Goal: Information Seeking & Learning: Learn about a topic

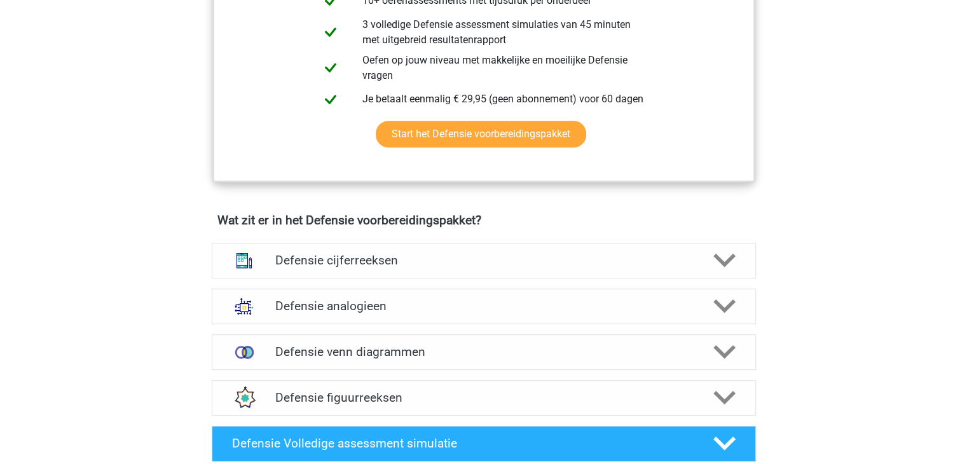
scroll to position [748, 0]
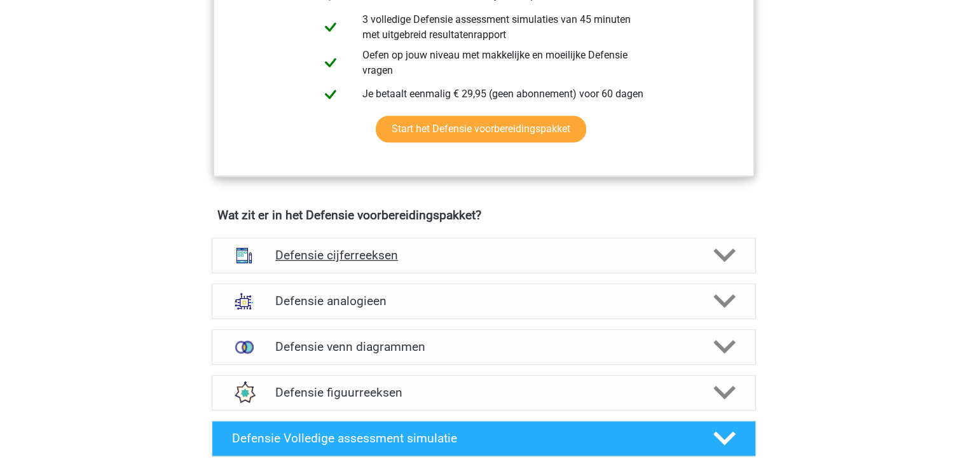
click at [466, 253] on h4 "Defensie cijferreeksen" at bounding box center [483, 255] width 416 height 15
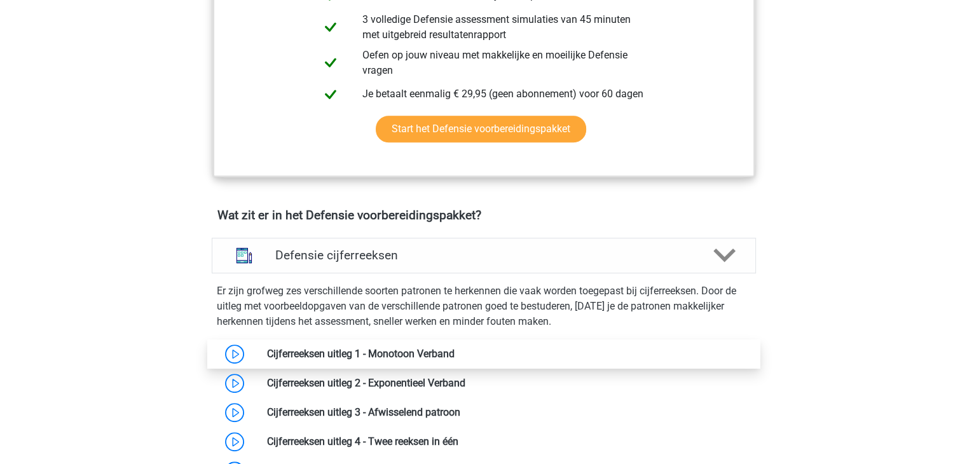
click at [454, 359] on link at bounding box center [454, 354] width 0 height 12
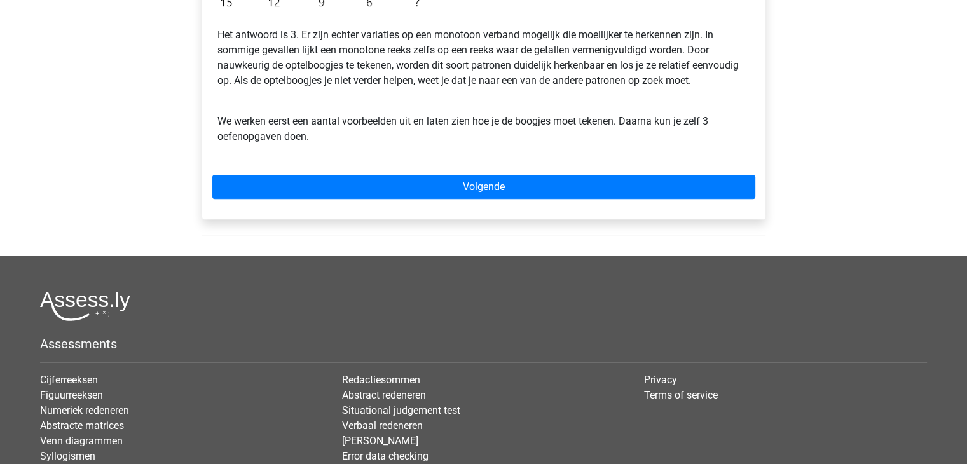
scroll to position [445, 0]
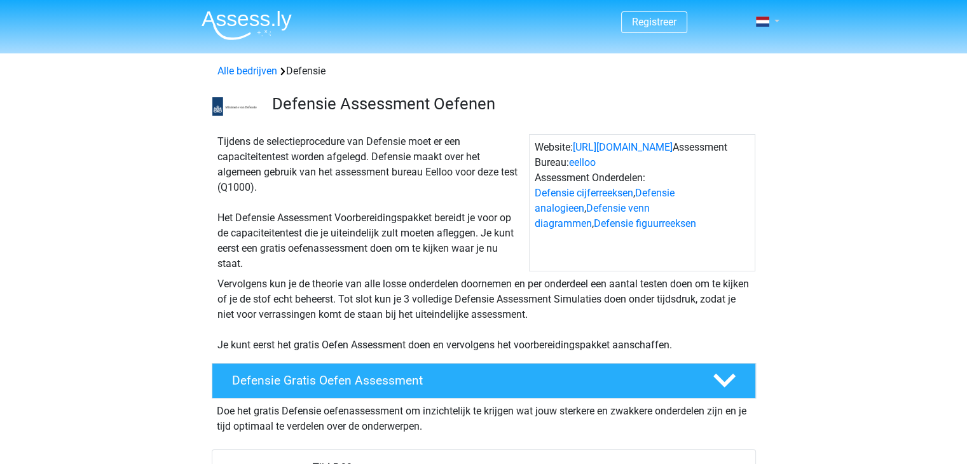
click at [762, 25] on span at bounding box center [762, 22] width 13 height 10
click at [751, 51] on link "Nederlands" at bounding box center [730, 51] width 88 height 20
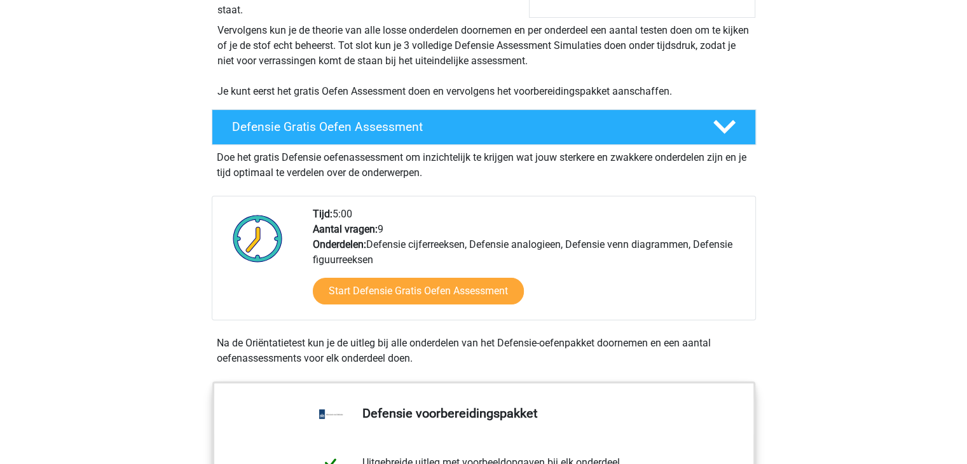
scroll to position [254, 0]
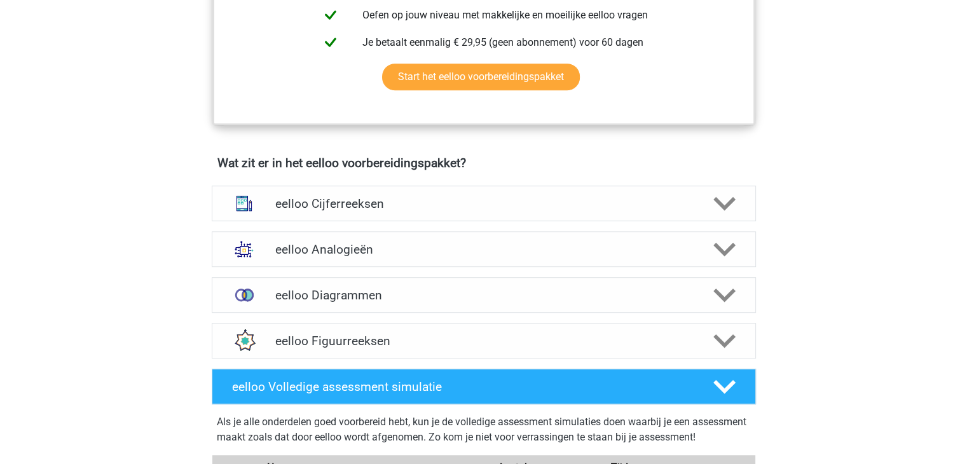
scroll to position [662, 0]
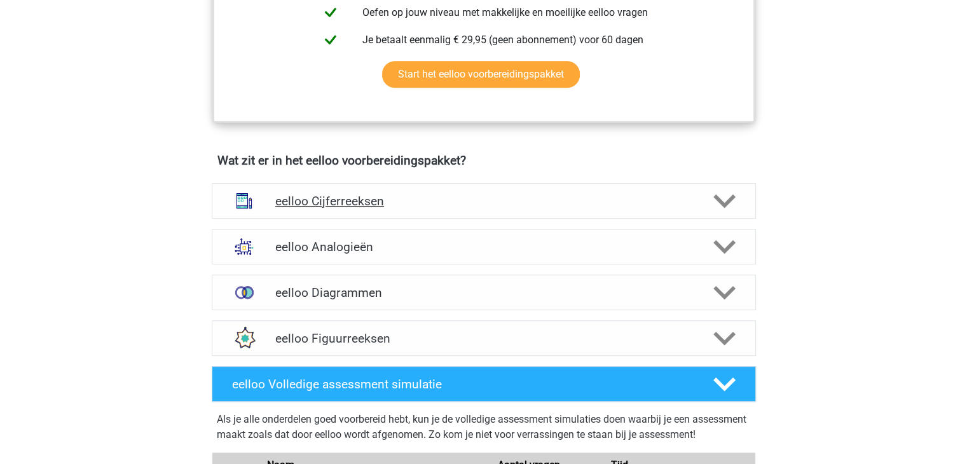
click at [369, 208] on h4 "eelloo Cijferreeksen" at bounding box center [483, 201] width 416 height 15
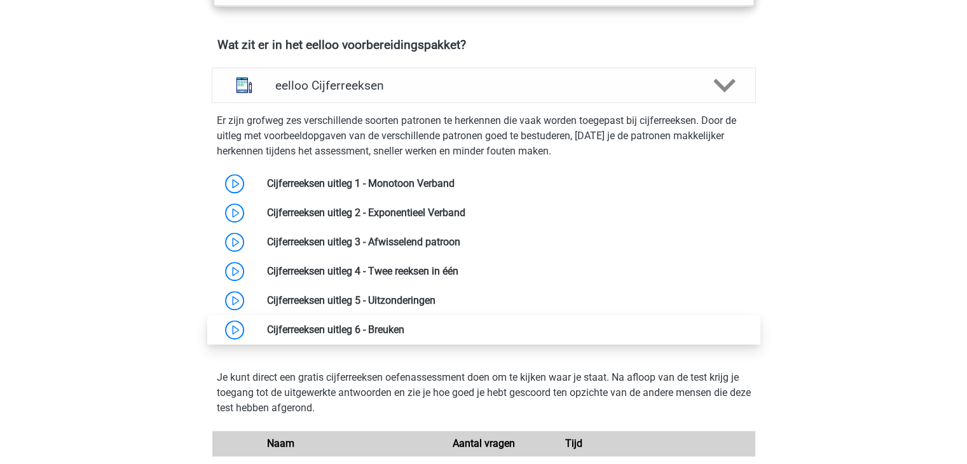
scroll to position [789, 0]
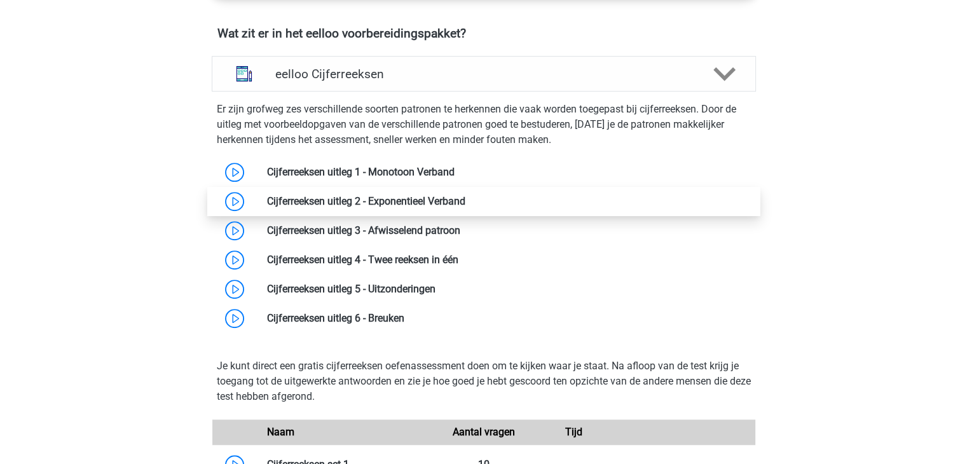
click at [465, 207] on link at bounding box center [465, 201] width 0 height 12
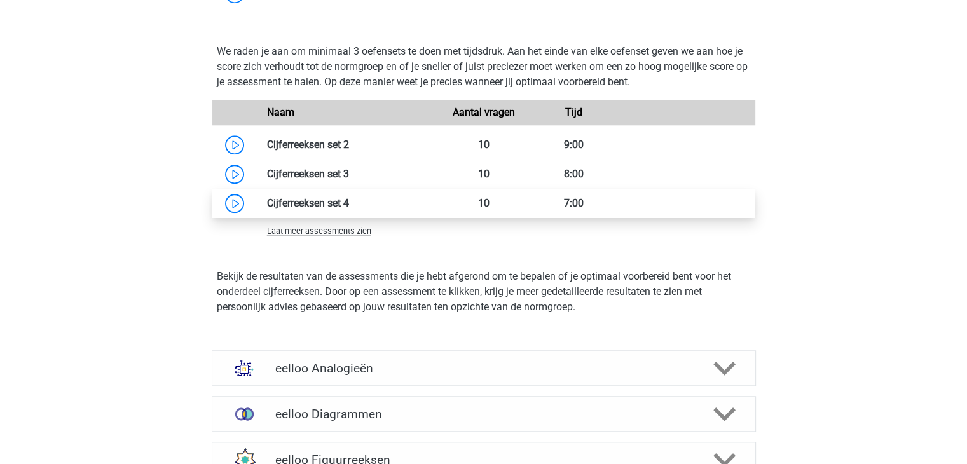
scroll to position [1170, 0]
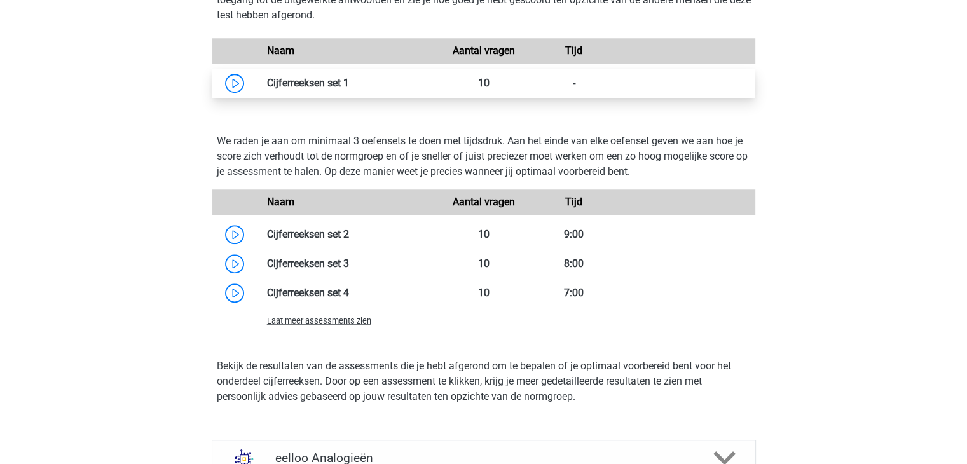
click at [349, 89] on link at bounding box center [349, 83] width 0 height 12
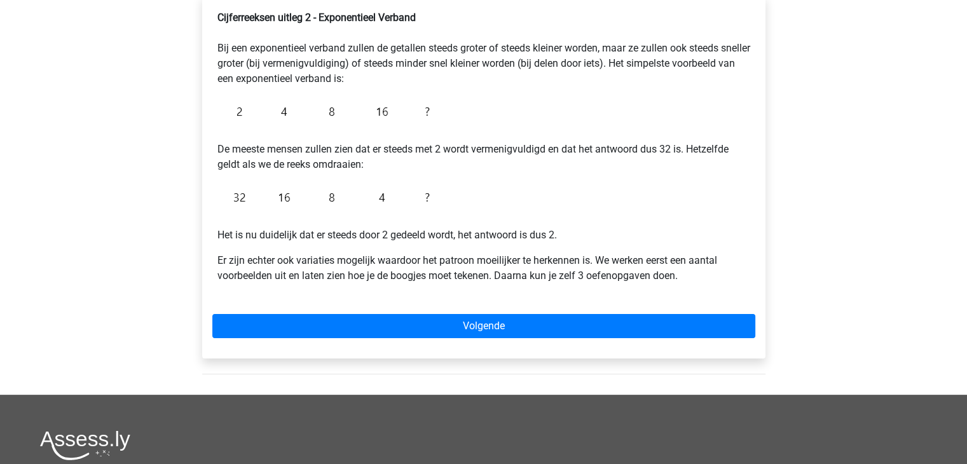
scroll to position [254, 0]
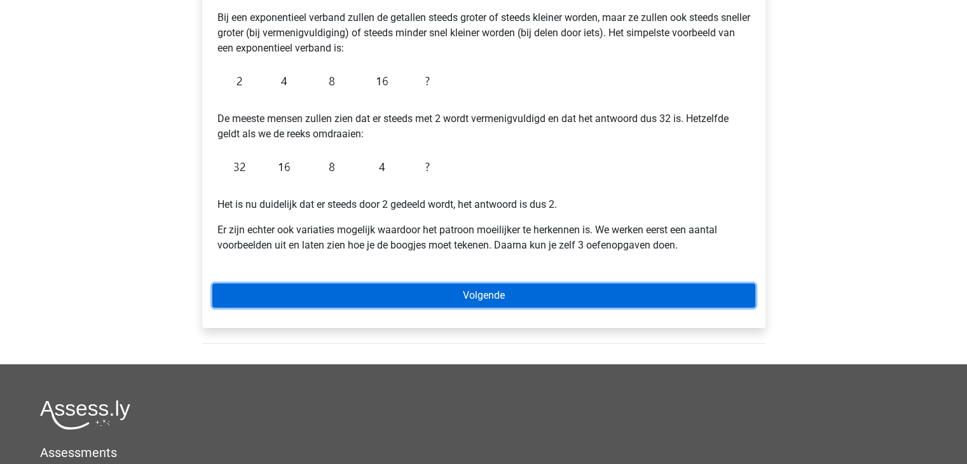
click at [419, 294] on link "Volgende" at bounding box center [483, 295] width 543 height 24
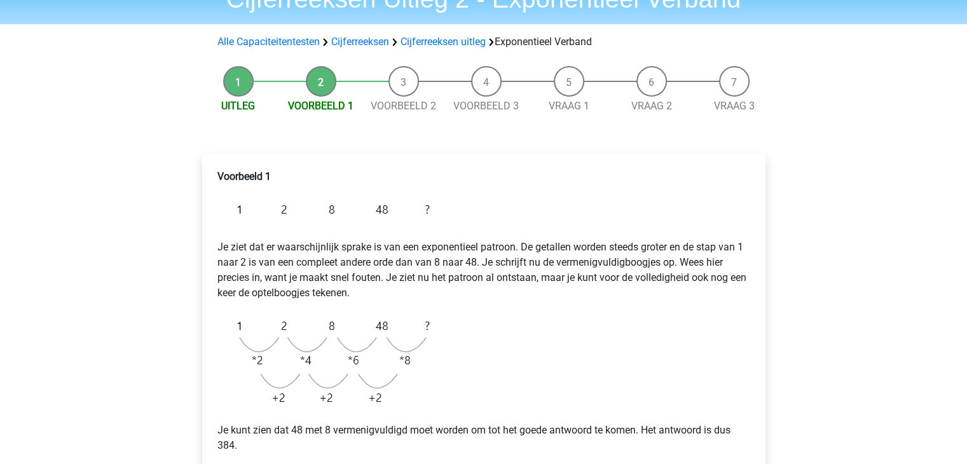
scroll to position [64, 0]
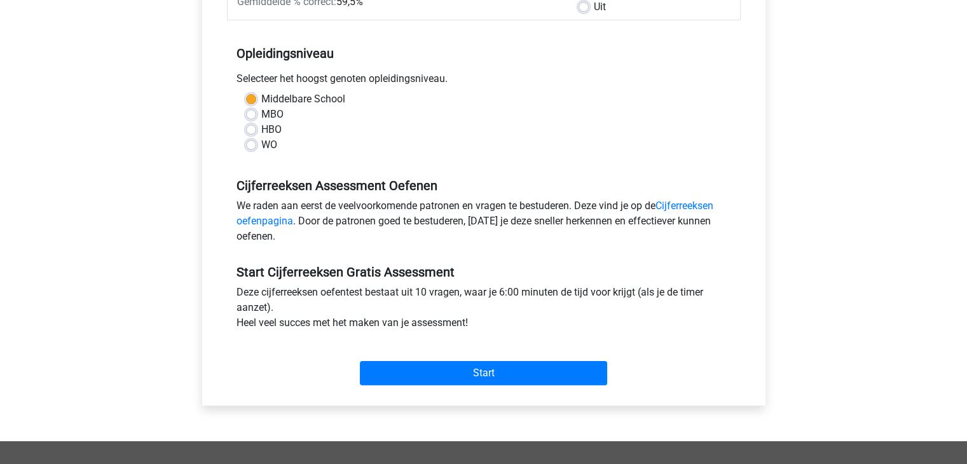
scroll to position [229, 0]
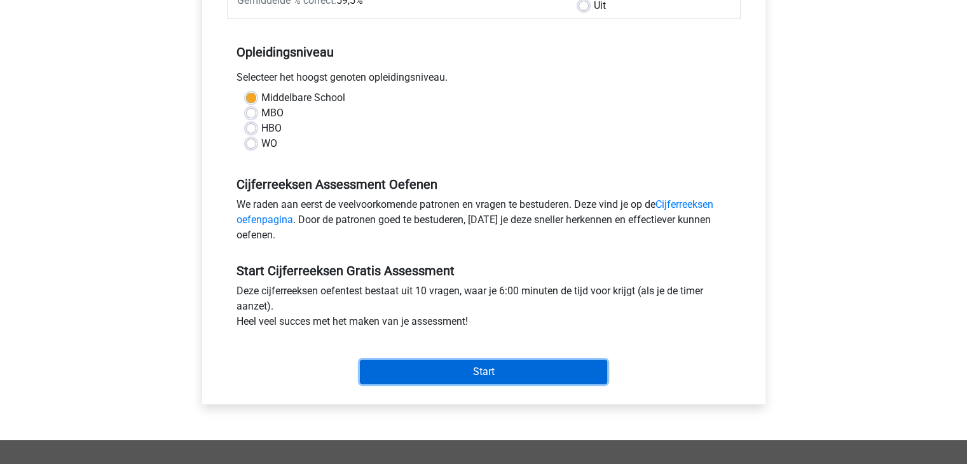
click at [471, 372] on input "Start" at bounding box center [483, 372] width 247 height 24
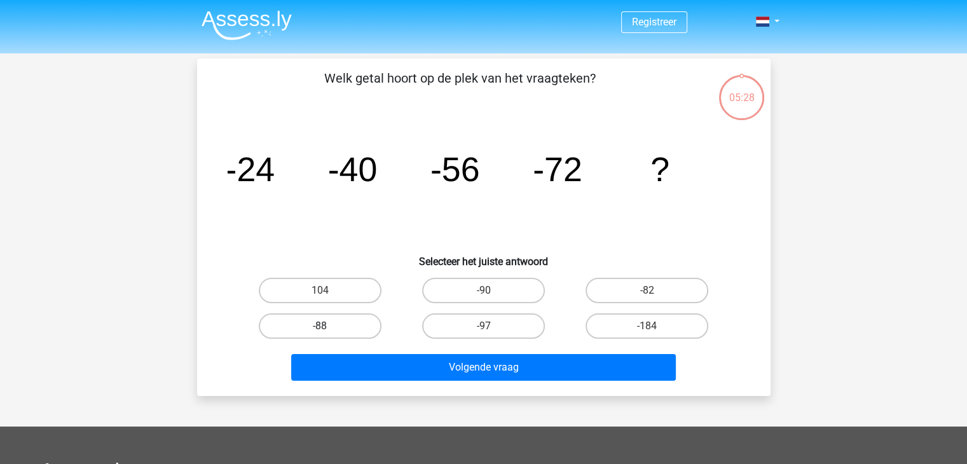
click at [348, 328] on label "-88" at bounding box center [320, 325] width 123 height 25
click at [328, 328] on input "-88" at bounding box center [324, 330] width 8 height 8
radio input "true"
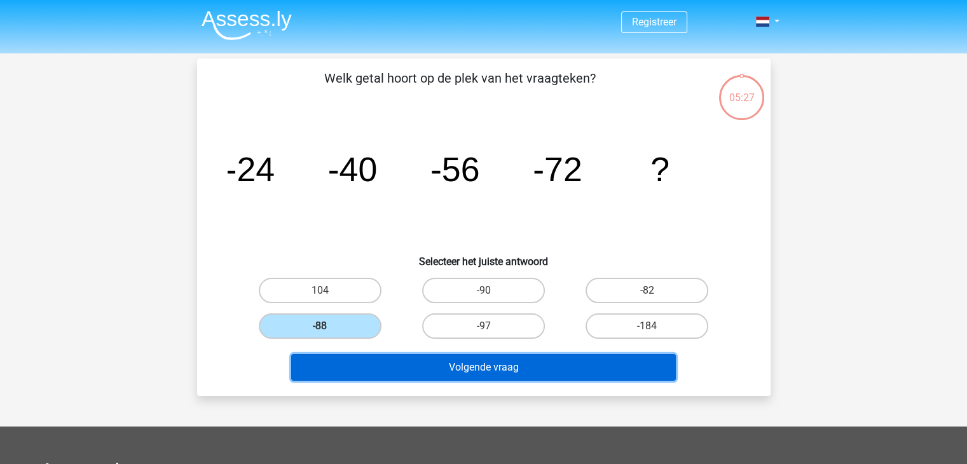
click at [421, 371] on button "Volgende vraag" at bounding box center [483, 367] width 384 height 27
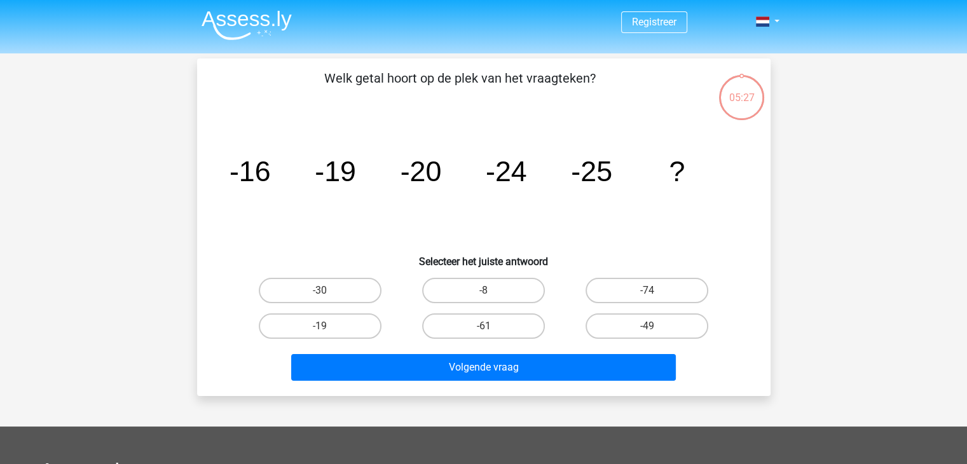
scroll to position [58, 0]
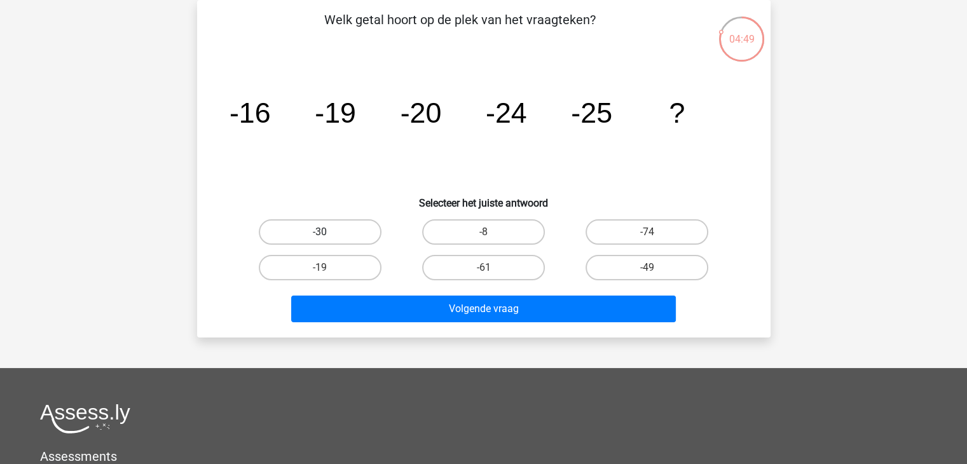
click at [330, 234] on label "-30" at bounding box center [320, 231] width 123 height 25
click at [328, 234] on input "-30" at bounding box center [324, 236] width 8 height 8
radio input "true"
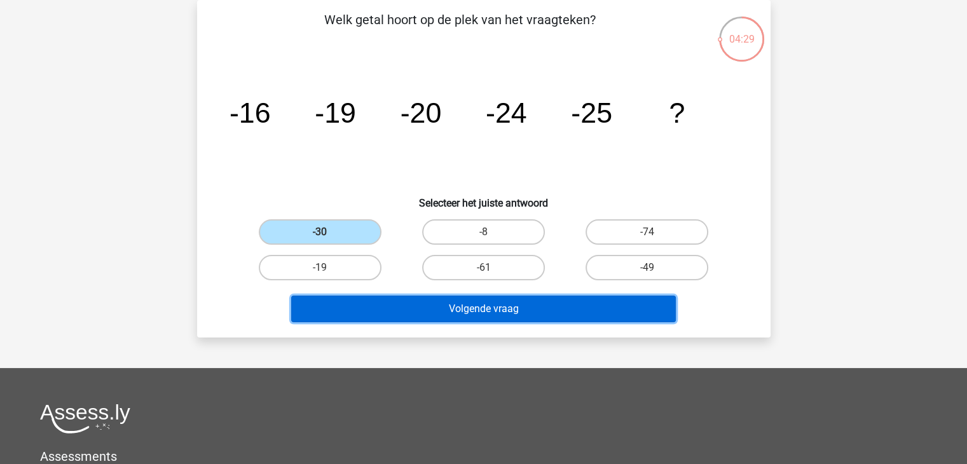
click at [511, 313] on button "Volgende vraag" at bounding box center [483, 308] width 384 height 27
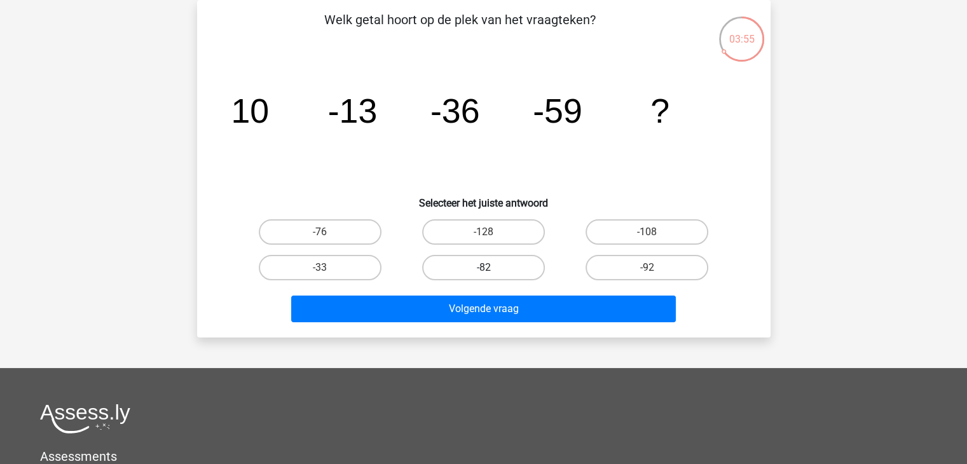
click at [511, 270] on label "-82" at bounding box center [483, 267] width 123 height 25
click at [491, 270] on input "-82" at bounding box center [487, 272] width 8 height 8
radio input "true"
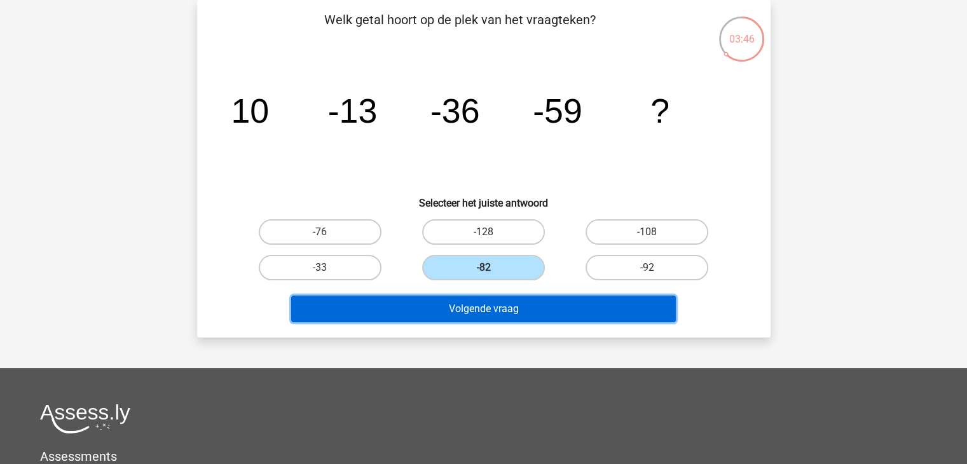
click at [543, 305] on button "Volgende vraag" at bounding box center [483, 308] width 384 height 27
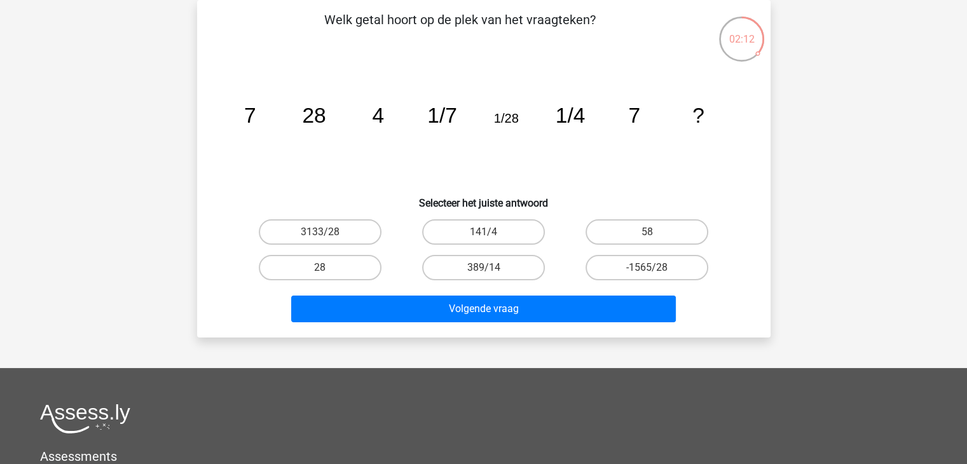
drag, startPoint x: 319, startPoint y: 268, endPoint x: 322, endPoint y: 283, distance: 16.1
click at [318, 245] on div "28" at bounding box center [319, 231] width 153 height 25
click at [325, 273] on input "28" at bounding box center [324, 272] width 8 height 8
radio input "true"
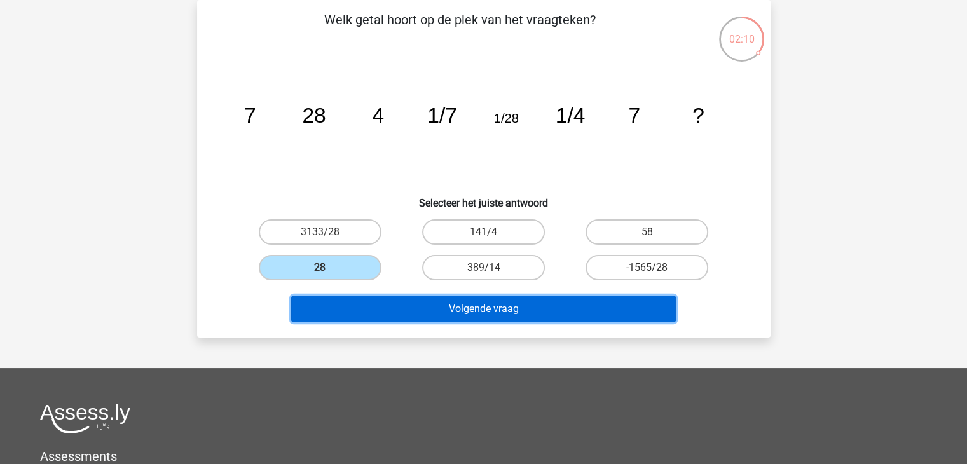
click at [347, 298] on button "Volgende vraag" at bounding box center [483, 308] width 384 height 27
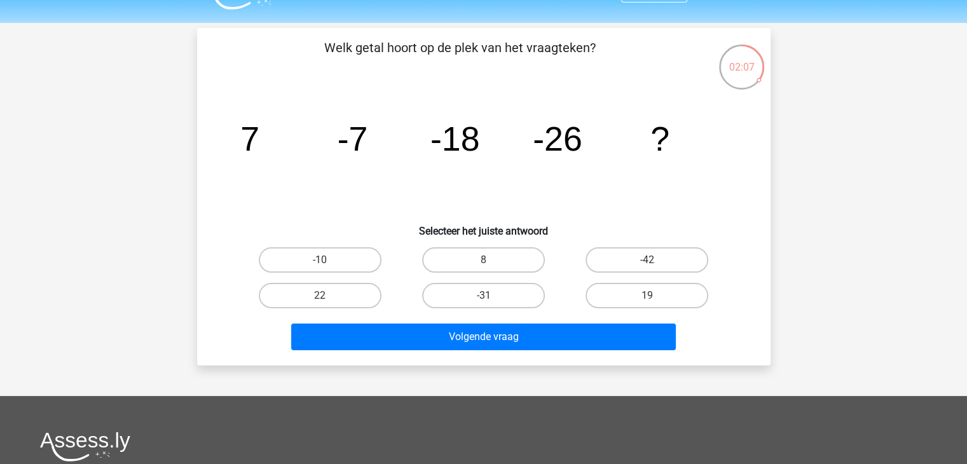
scroll to position [0, 0]
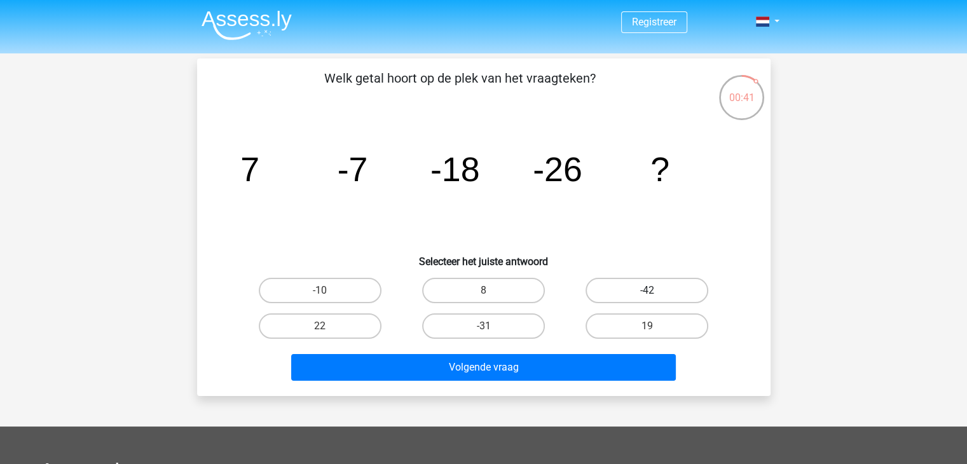
click at [658, 295] on label "-42" at bounding box center [646, 290] width 123 height 25
click at [655, 295] on input "-42" at bounding box center [651, 294] width 8 height 8
radio input "true"
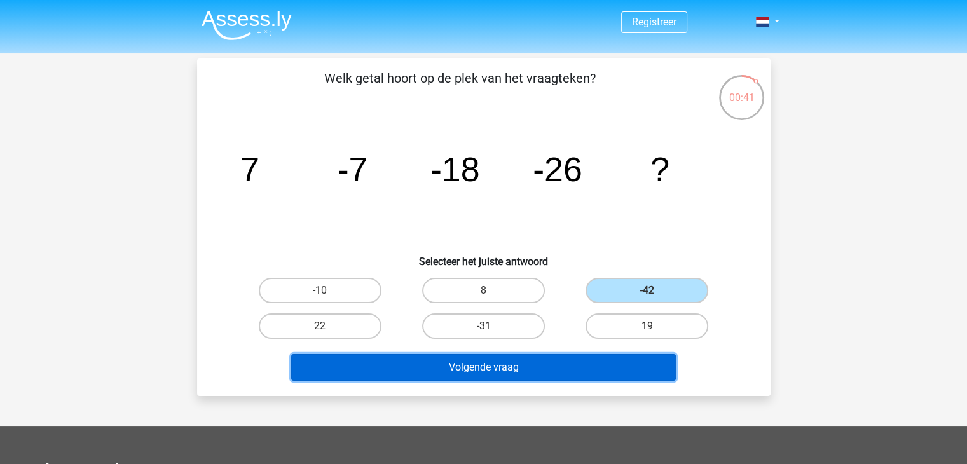
click at [632, 366] on button "Volgende vraag" at bounding box center [483, 367] width 384 height 27
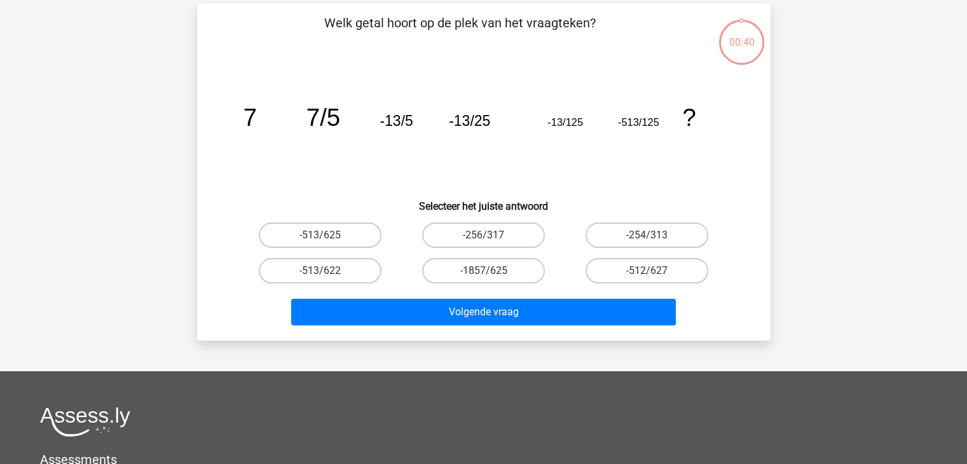
scroll to position [58, 0]
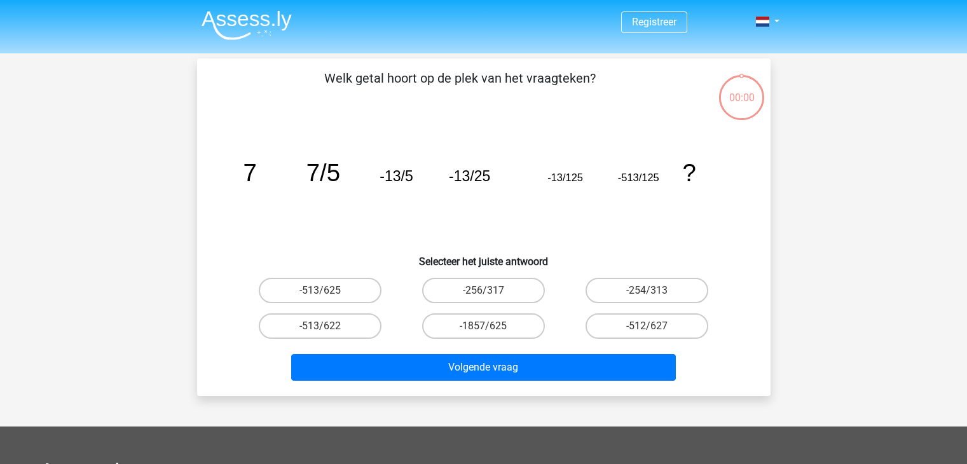
scroll to position [58, 0]
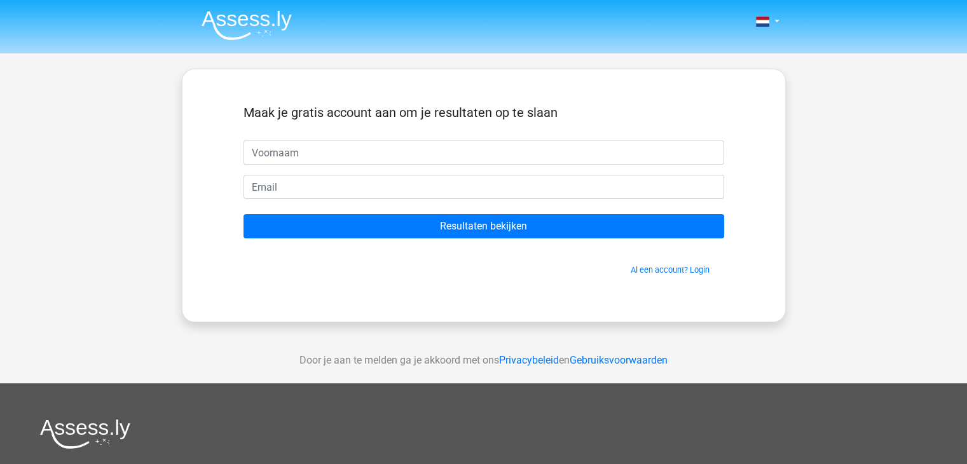
click at [430, 149] on input "text" at bounding box center [483, 152] width 480 height 24
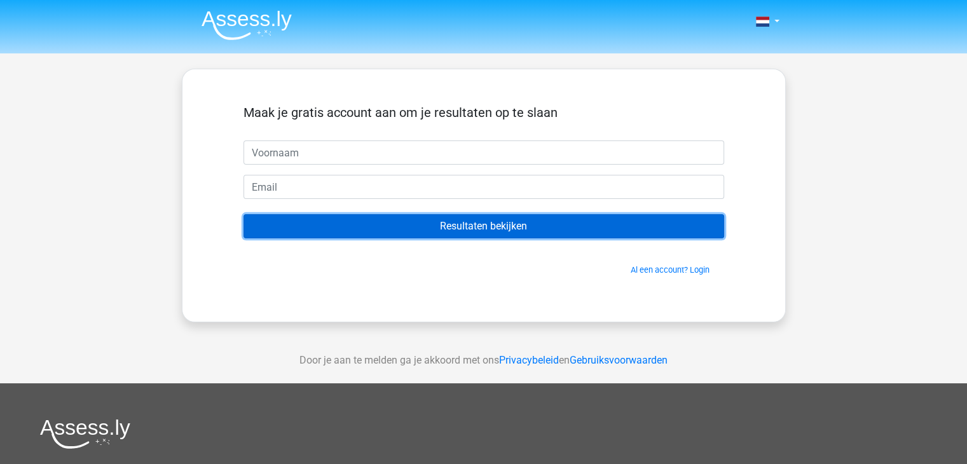
click at [529, 228] on input "Resultaten bekijken" at bounding box center [483, 226] width 480 height 24
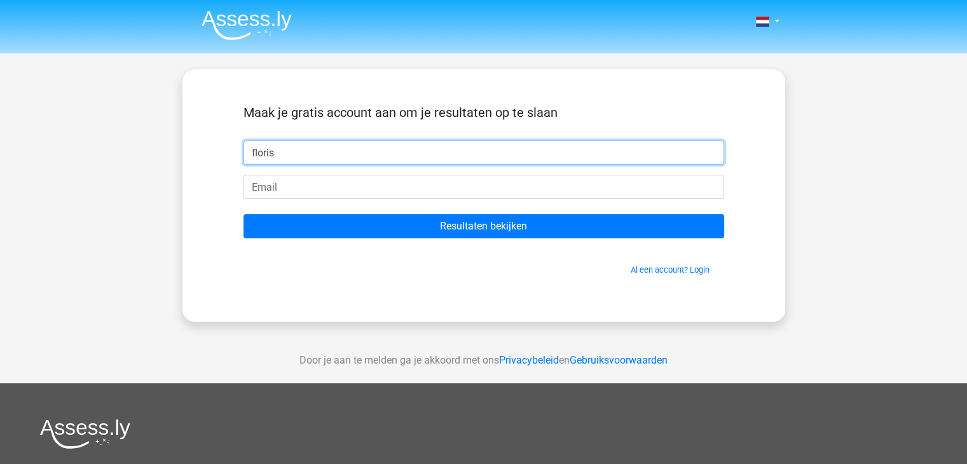
type input "floris"
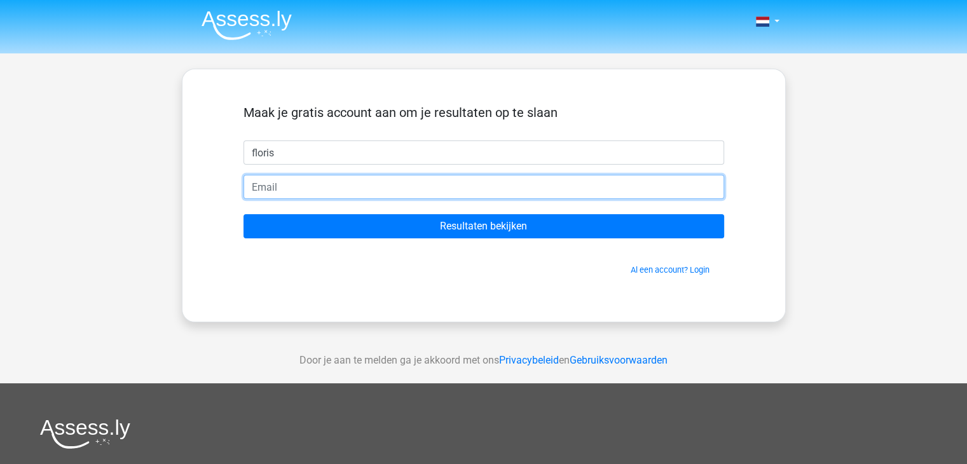
click at [287, 191] on input "email" at bounding box center [483, 187] width 480 height 24
type input "[EMAIL_ADDRESS][DOMAIN_NAME]"
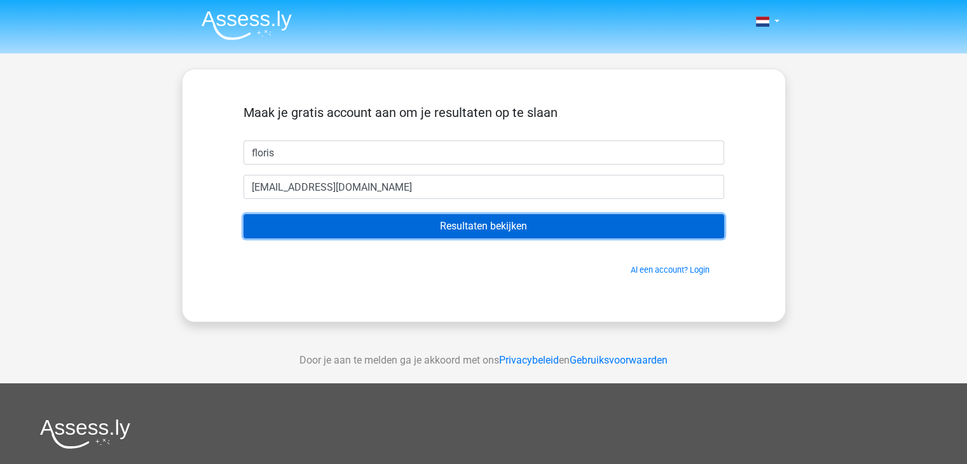
click at [396, 226] on input "Resultaten bekijken" at bounding box center [483, 226] width 480 height 24
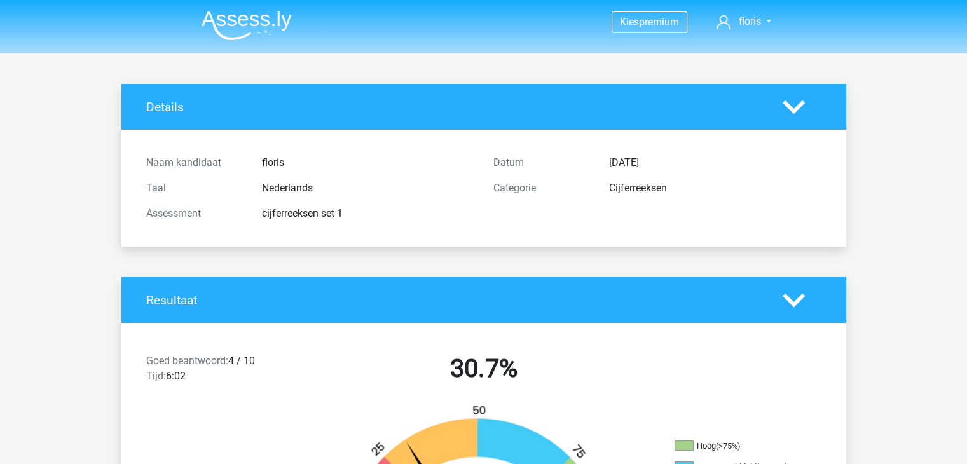
click at [635, 182] on div "Cijferreeksen" at bounding box center [714, 187] width 231 height 15
drag, startPoint x: 301, startPoint y: 212, endPoint x: 360, endPoint y: 214, distance: 58.5
click at [301, 212] on div "cijferreeksen set 1" at bounding box center [367, 213] width 231 height 15
click at [790, 101] on icon at bounding box center [793, 107] width 22 height 22
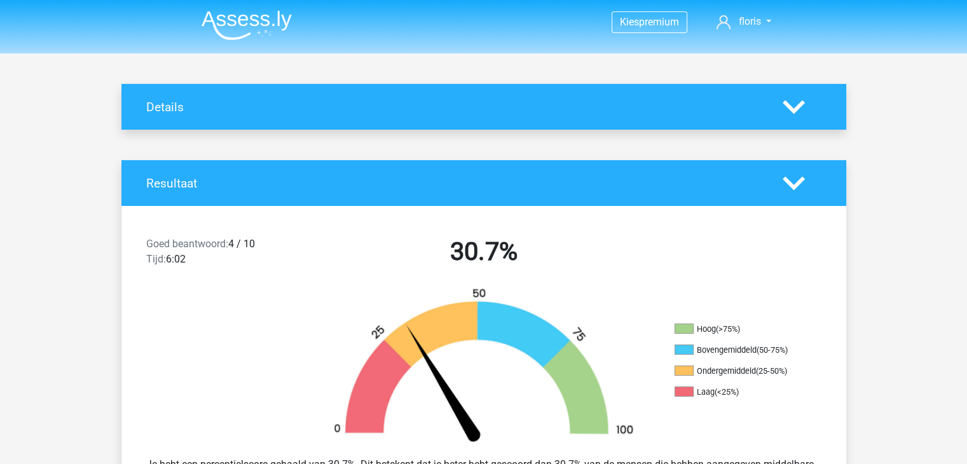
click at [790, 101] on icon at bounding box center [793, 107] width 22 height 22
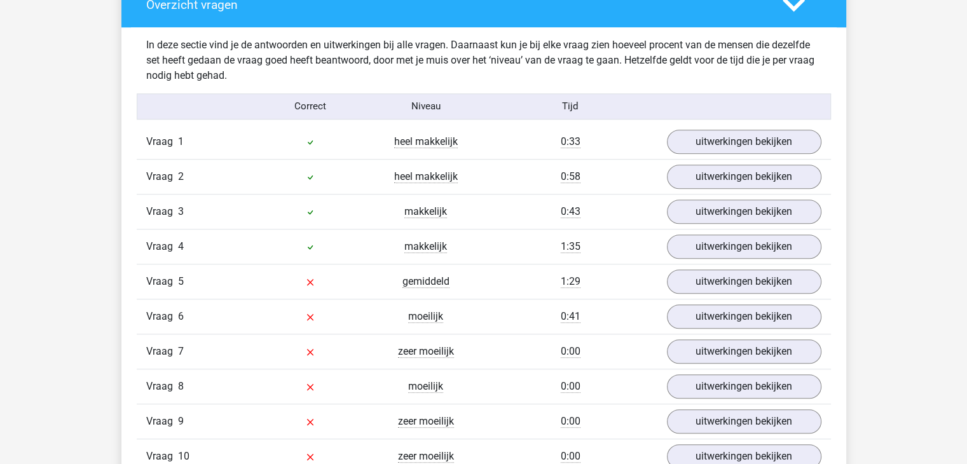
scroll to position [979, 0]
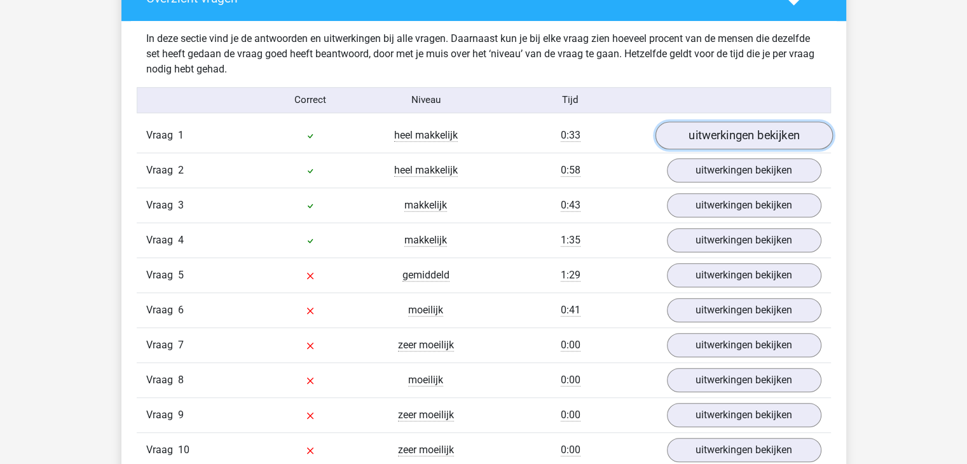
click at [753, 135] on link "uitwerkingen bekijken" at bounding box center [743, 135] width 177 height 28
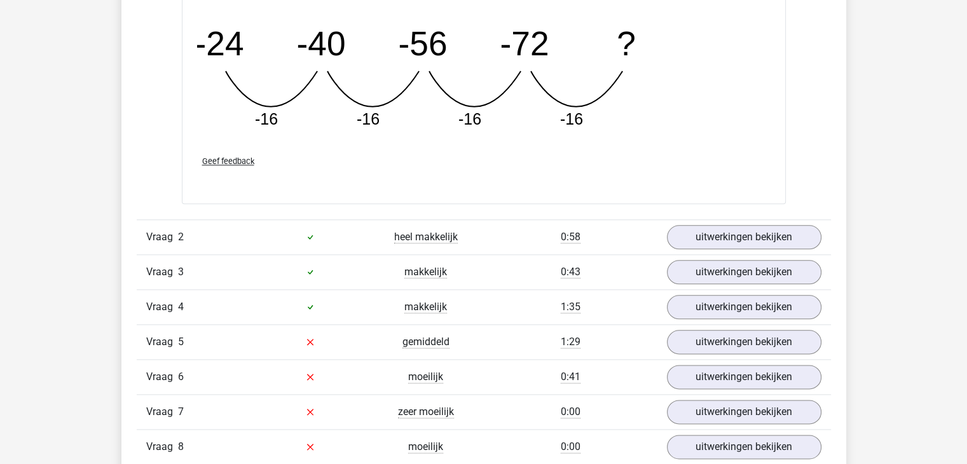
scroll to position [1491, 0]
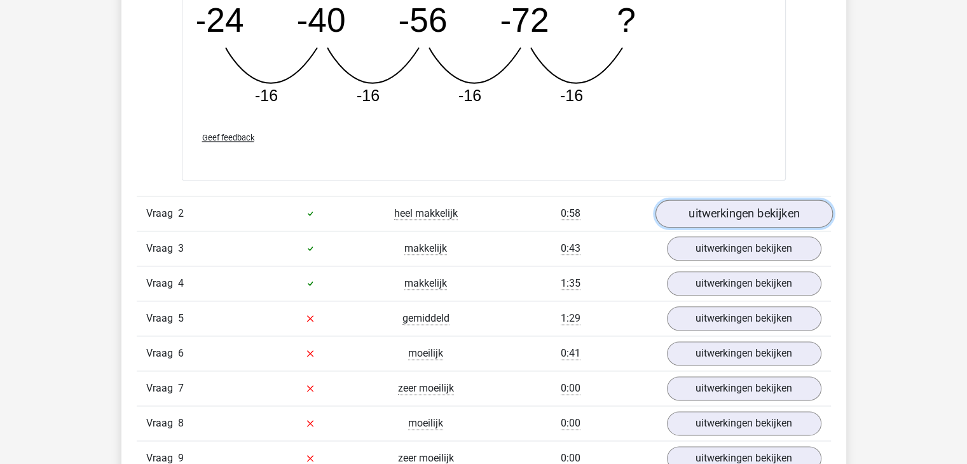
click at [791, 205] on link "uitwerkingen bekijken" at bounding box center [743, 214] width 177 height 28
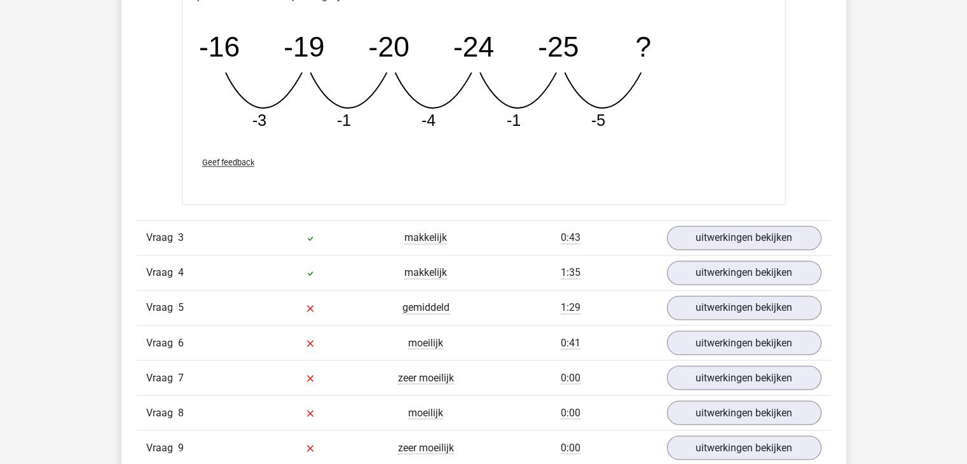
scroll to position [2064, 0]
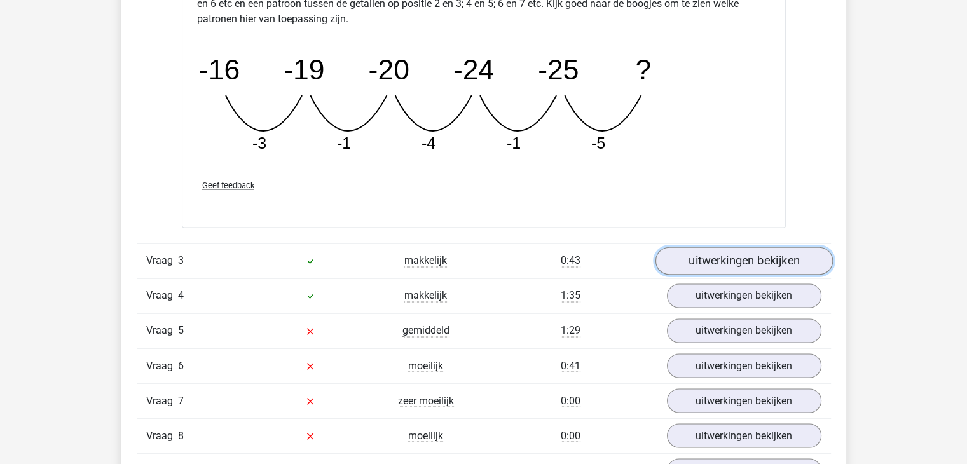
click at [789, 258] on link "uitwerkingen bekijken" at bounding box center [743, 261] width 177 height 28
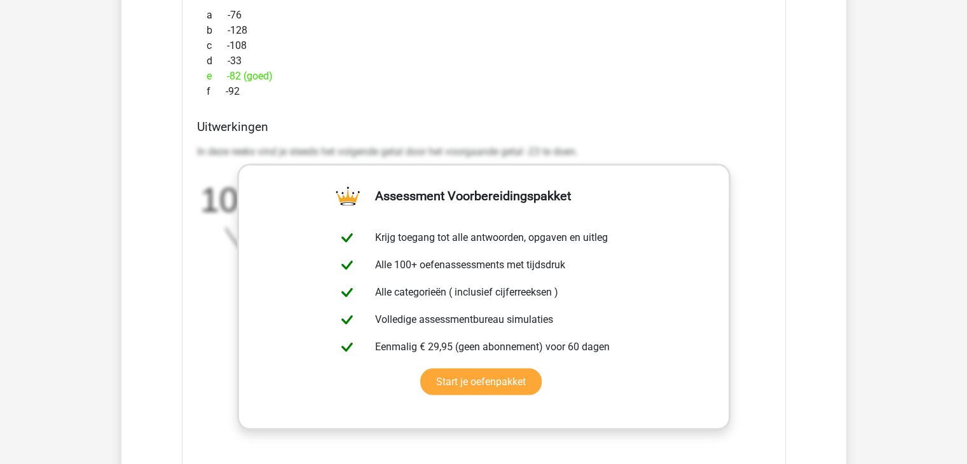
scroll to position [2526, 0]
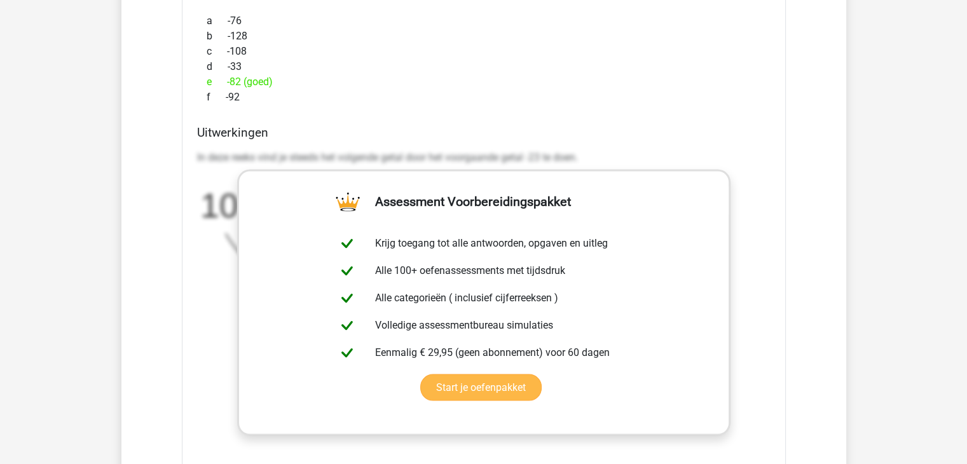
drag, startPoint x: 221, startPoint y: 323, endPoint x: 243, endPoint y: 324, distance: 21.6
click at [226, 326] on div "In deze reeks vind je steeds het volgende getal door het voorgaande getal -23 t…" at bounding box center [483, 335] width 573 height 381
click at [480, 390] on link "Start je oefenpakket" at bounding box center [480, 387] width 121 height 27
click at [200, 242] on icon "image/svg+xml 10 -13 -36 -59 ? -23 -23 -23 -23" at bounding box center [451, 238] width 508 height 127
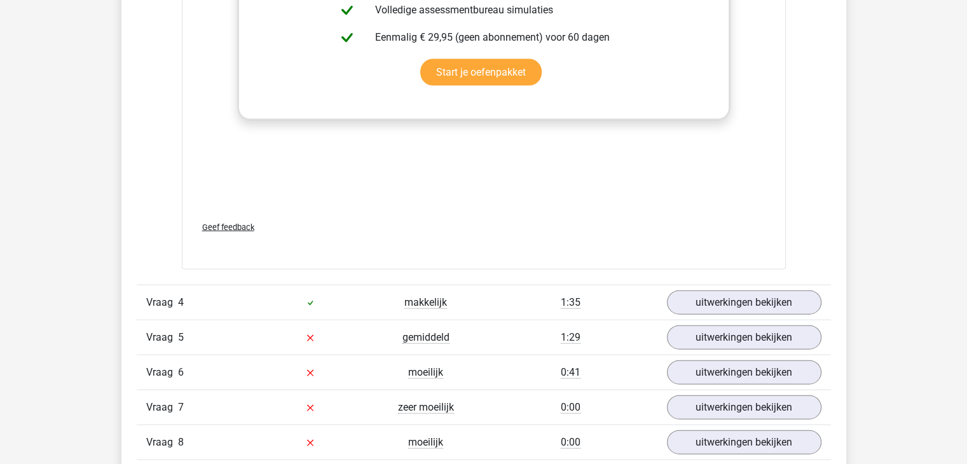
scroll to position [2907, 0]
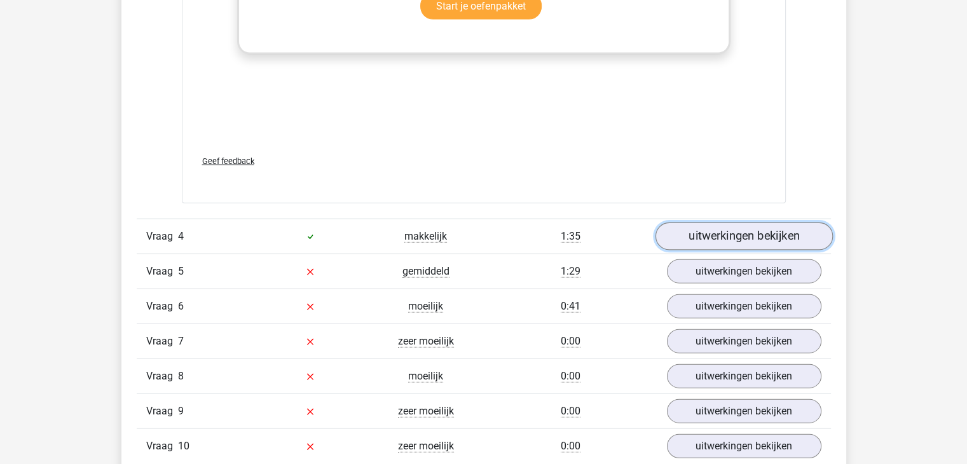
click at [735, 237] on link "uitwerkingen bekijken" at bounding box center [743, 236] width 177 height 28
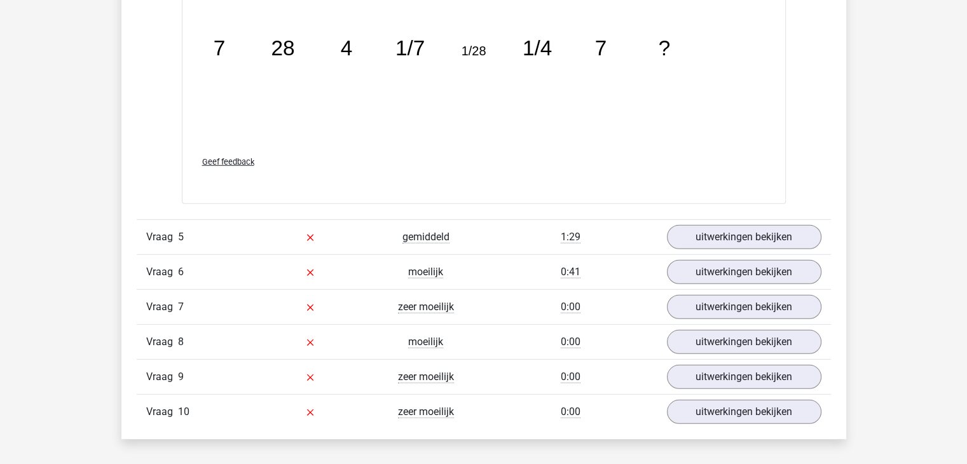
scroll to position [3568, 0]
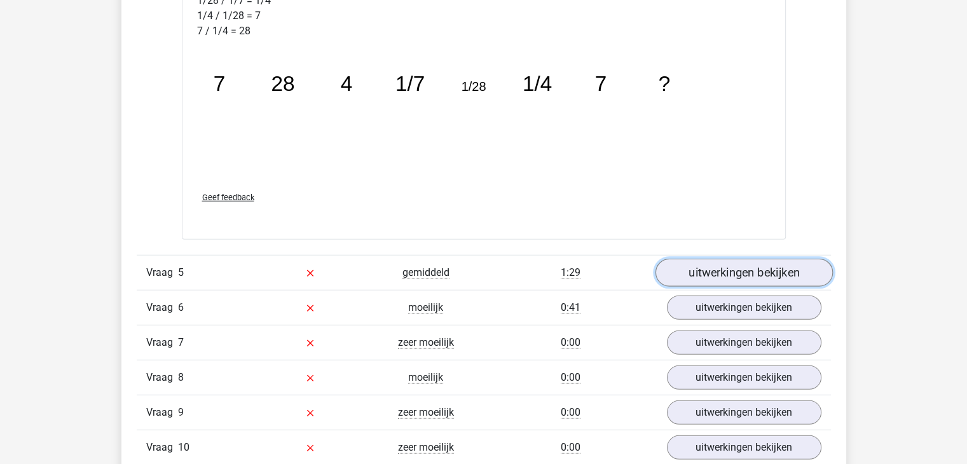
click at [752, 260] on link "uitwerkingen bekijken" at bounding box center [743, 273] width 177 height 28
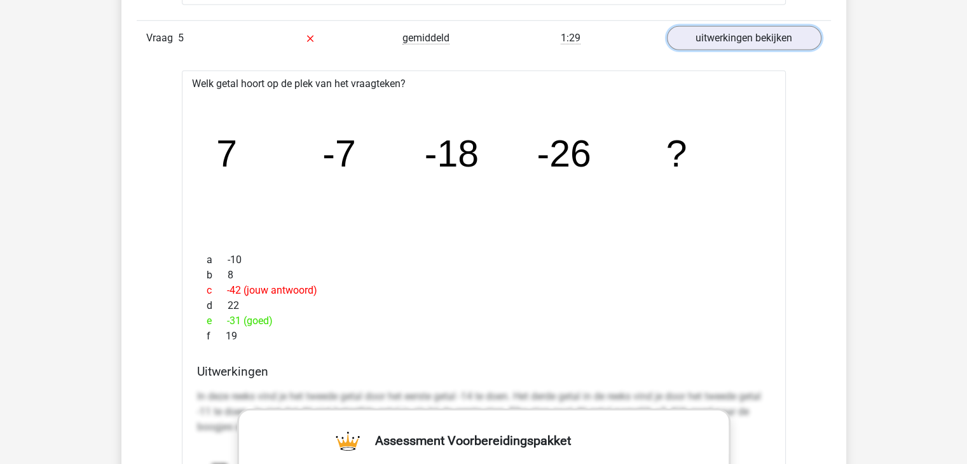
scroll to position [3782, 0]
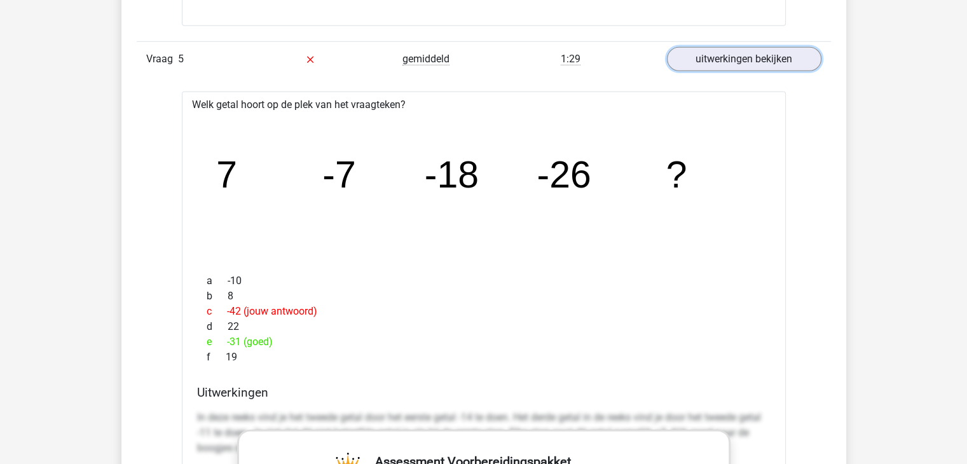
click at [667, 47] on link "uitwerkingen bekijken" at bounding box center [744, 59] width 154 height 24
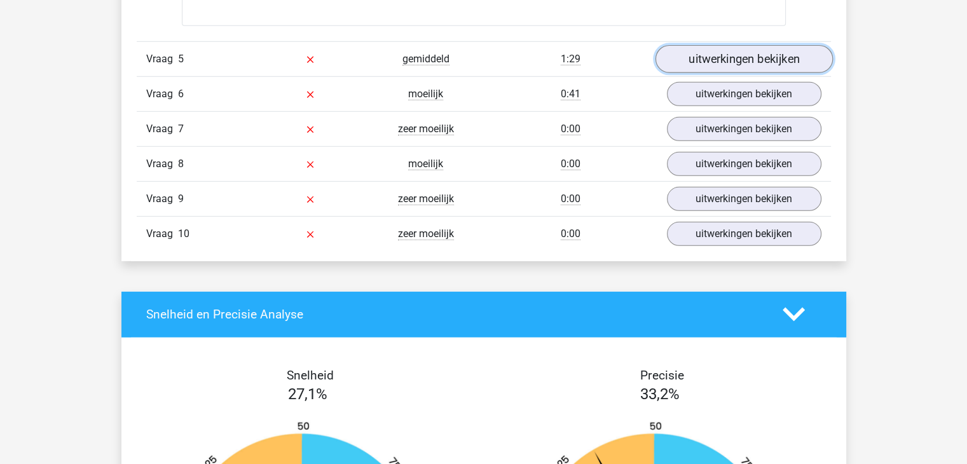
click at [747, 63] on link "uitwerkingen bekijken" at bounding box center [743, 59] width 177 height 28
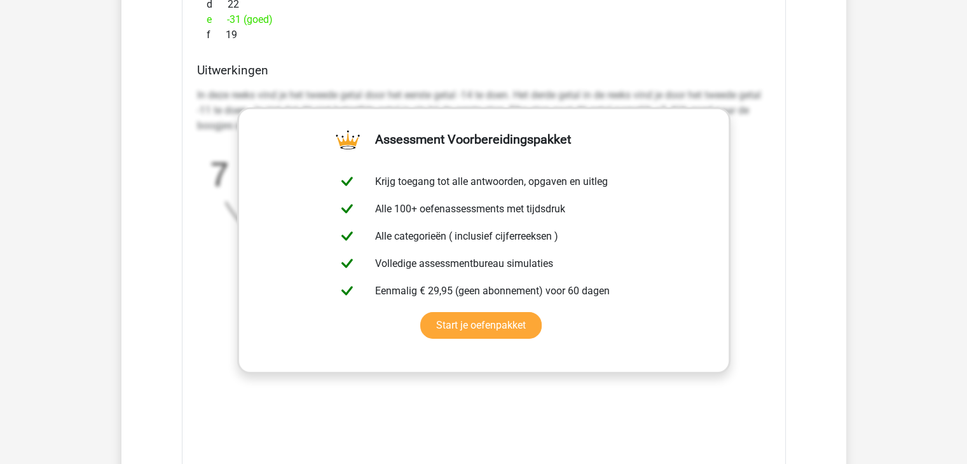
scroll to position [4163, 0]
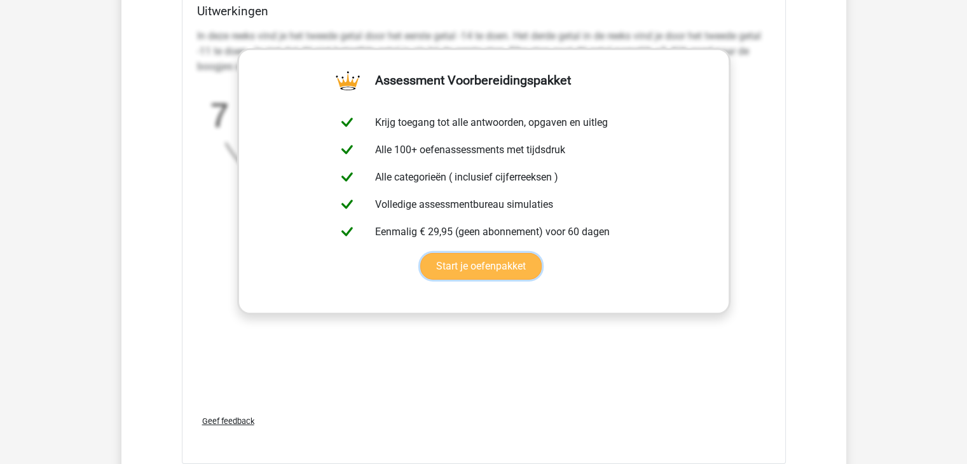
click at [462, 256] on link "Start je oefenpakket" at bounding box center [480, 266] width 121 height 27
click at [745, 79] on div "In deze reeks vind je het tweede getal door het eerste getal -14 te doen. Het d…" at bounding box center [483, 152] width 573 height 257
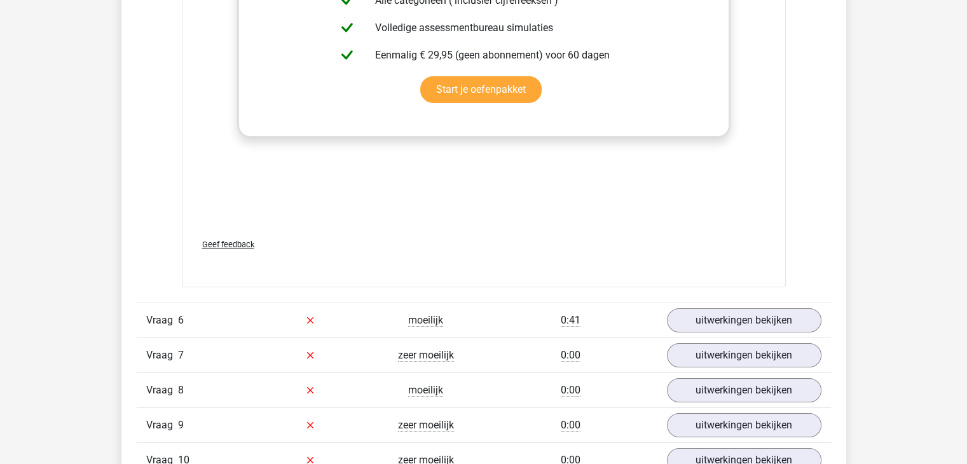
scroll to position [4354, 0]
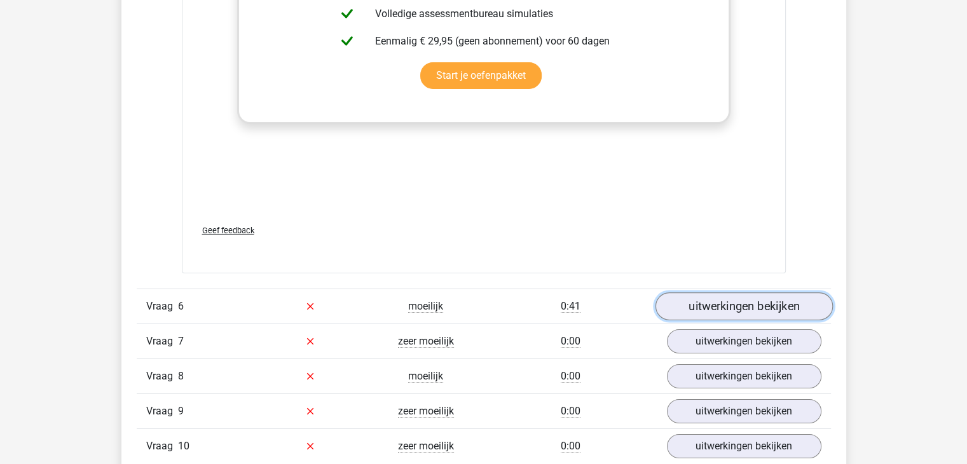
click at [763, 304] on link "uitwerkingen bekijken" at bounding box center [743, 306] width 177 height 28
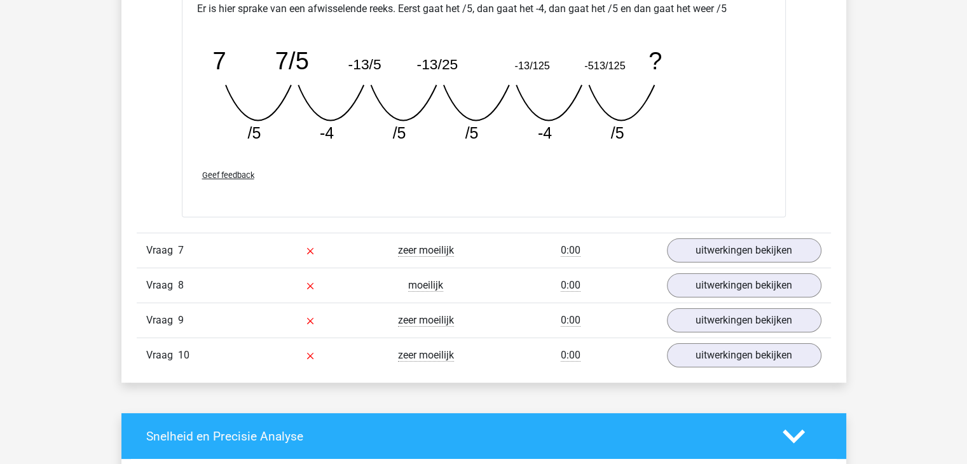
scroll to position [5023, 0]
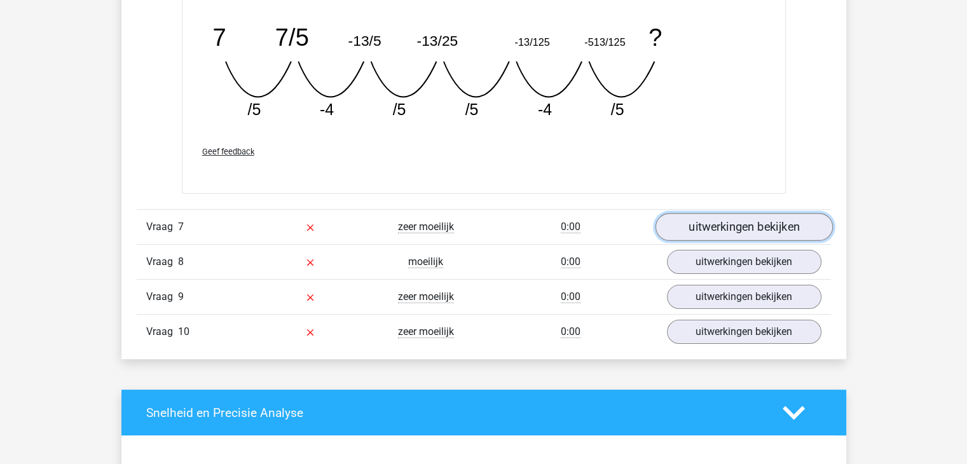
click at [739, 221] on link "uitwerkingen bekijken" at bounding box center [743, 227] width 177 height 28
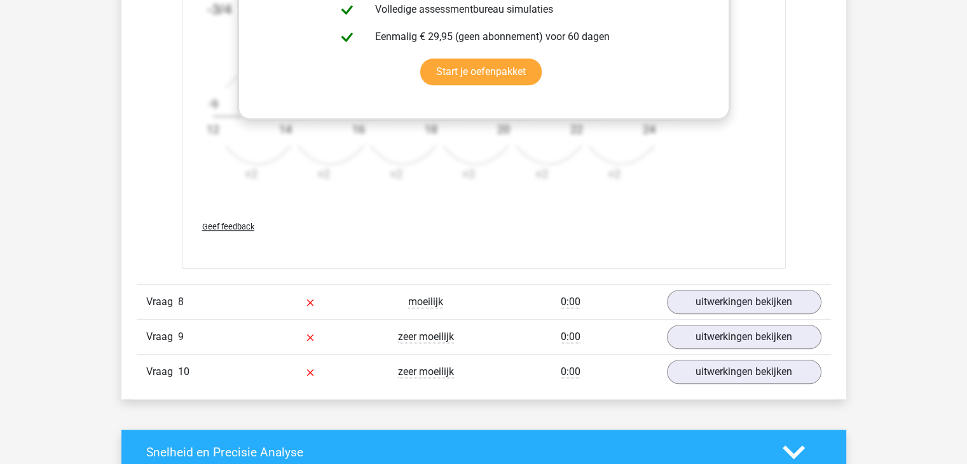
scroll to position [5732, 0]
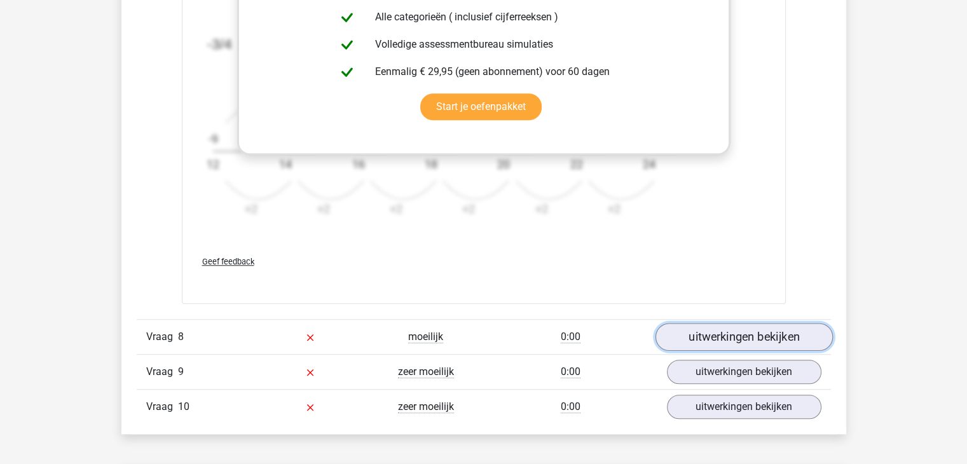
click at [766, 334] on link "uitwerkingen bekijken" at bounding box center [743, 337] width 177 height 28
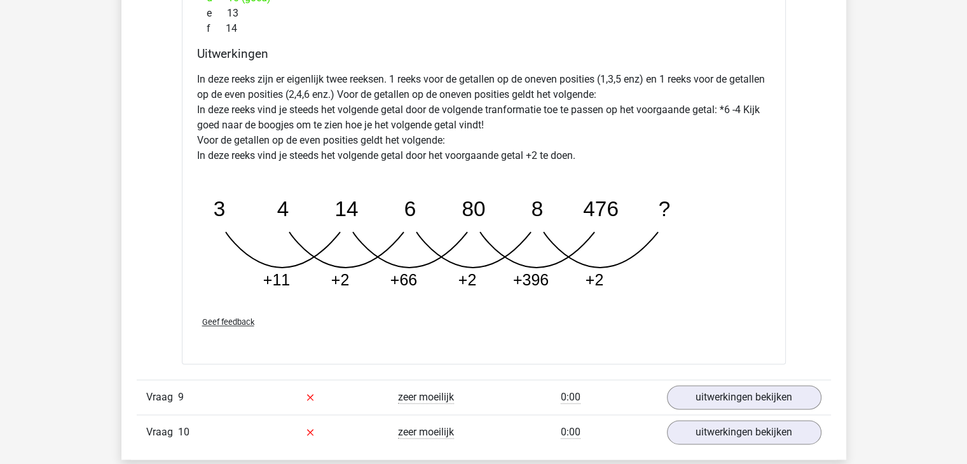
scroll to position [6360, 0]
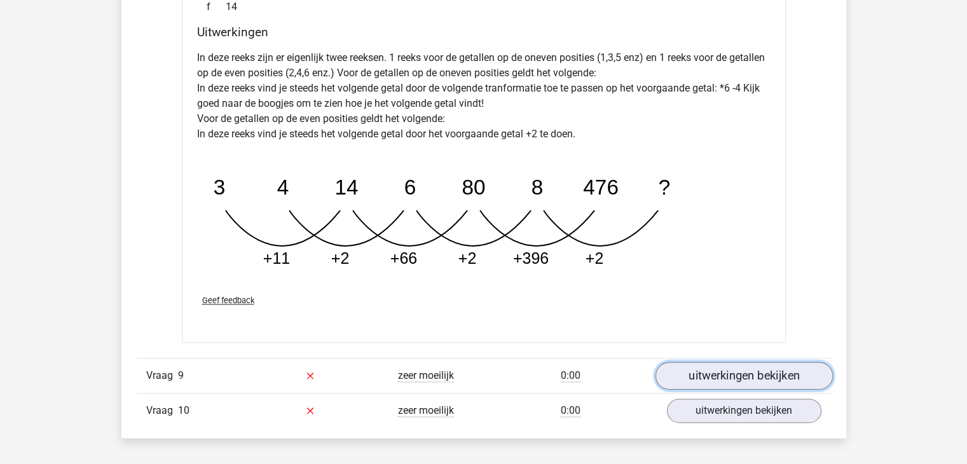
click at [757, 369] on link "uitwerkingen bekijken" at bounding box center [743, 376] width 177 height 28
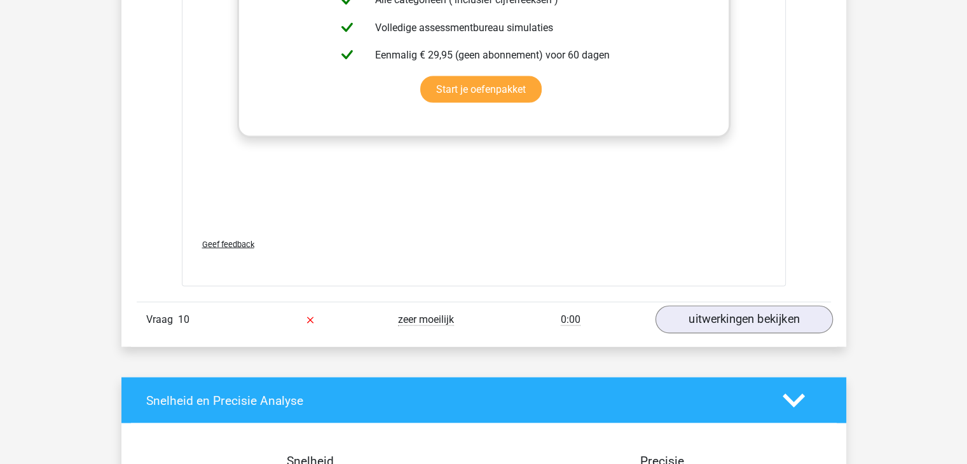
scroll to position [7250, 0]
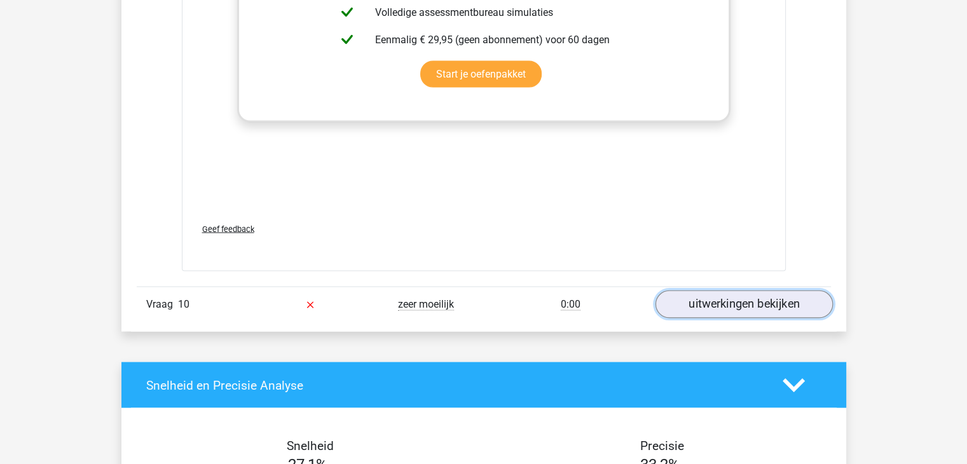
click at [761, 298] on link "uitwerkingen bekijken" at bounding box center [743, 305] width 177 height 28
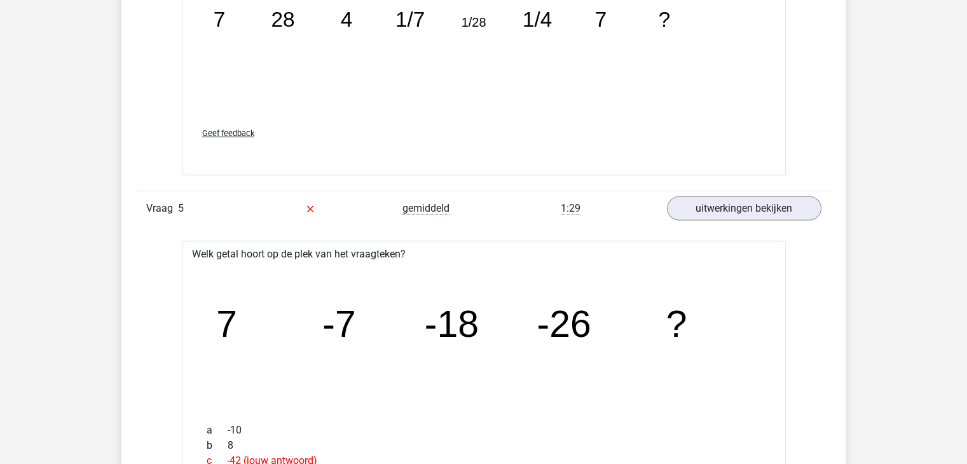
scroll to position [0, 0]
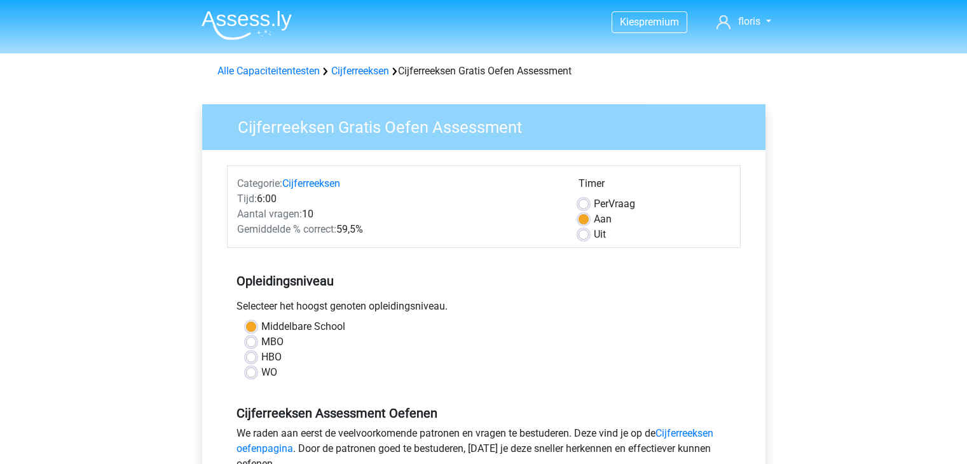
scroll to position [229, 0]
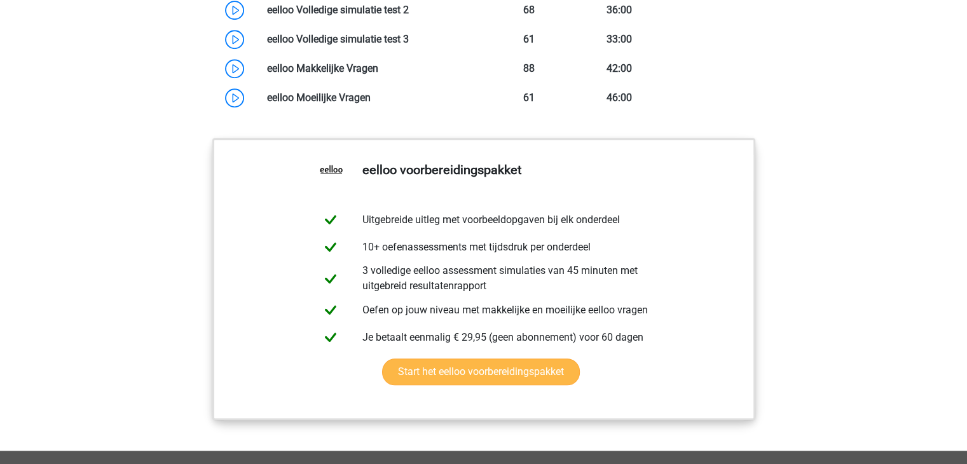
scroll to position [1170, 0]
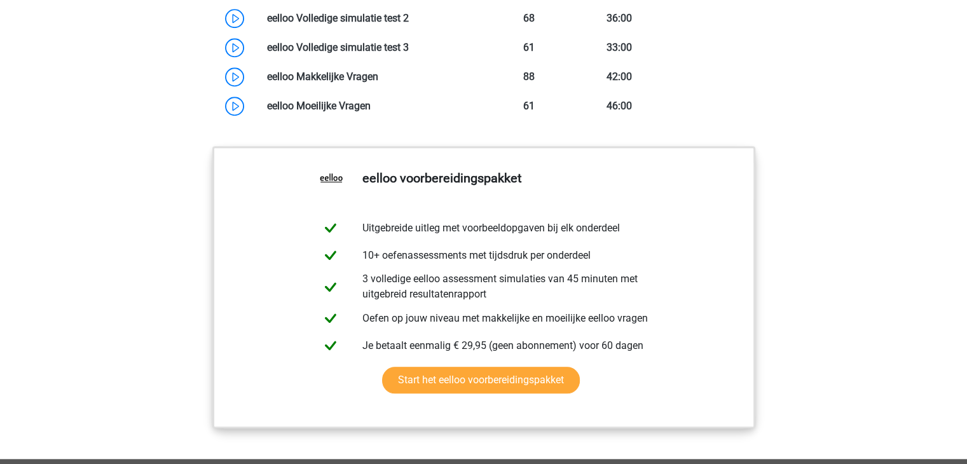
drag, startPoint x: 966, startPoint y: 284, endPoint x: 965, endPoint y: 257, distance: 26.7
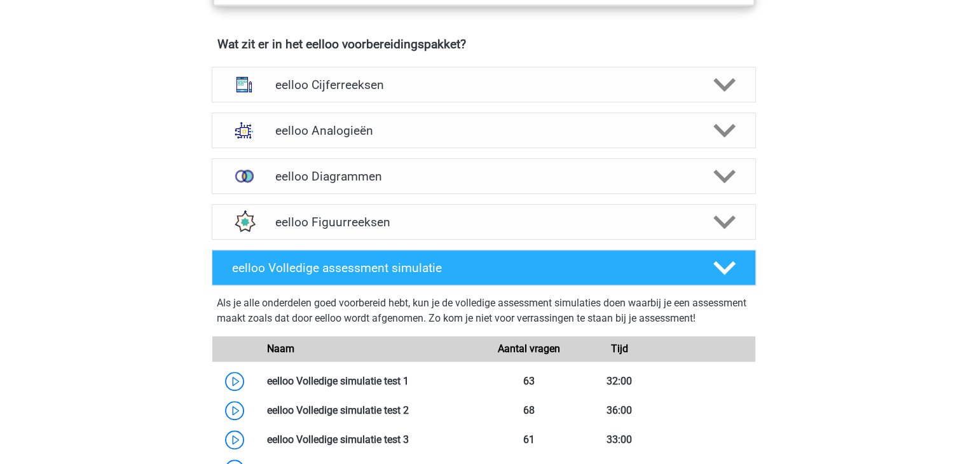
scroll to position [776, 0]
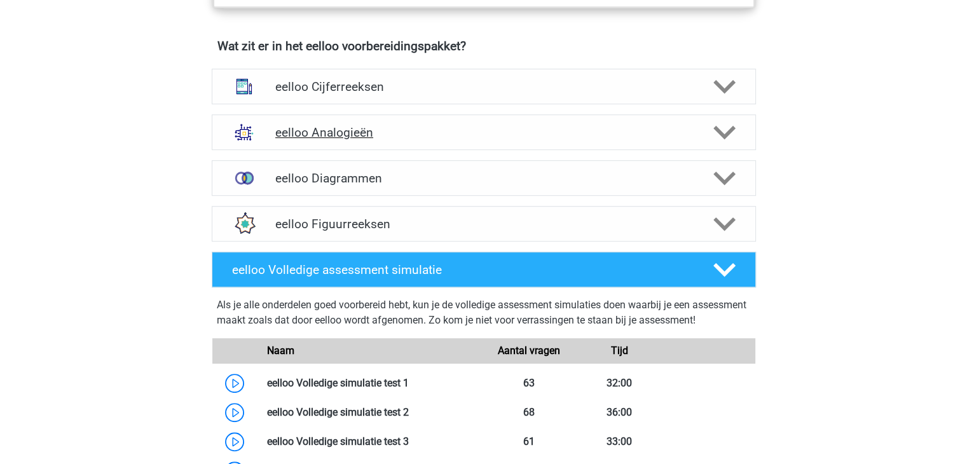
click at [337, 140] on h4 "eelloo Analogieën" at bounding box center [483, 132] width 416 height 15
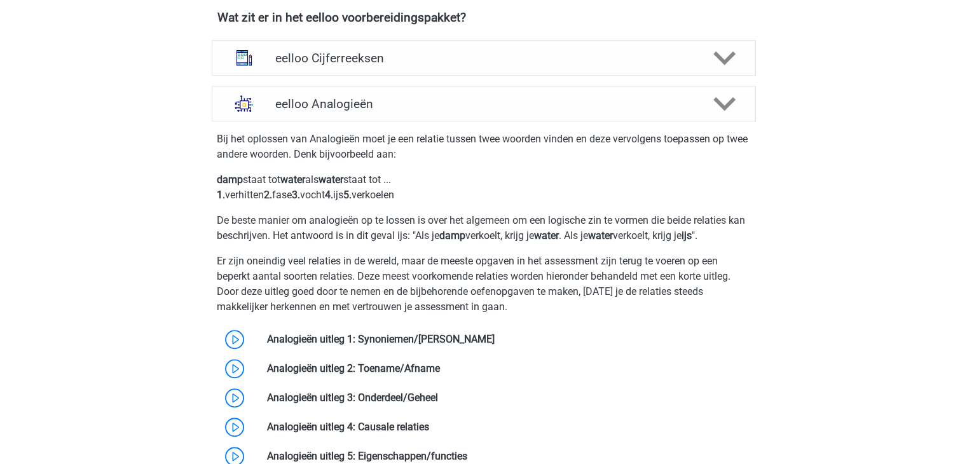
scroll to position [791, 0]
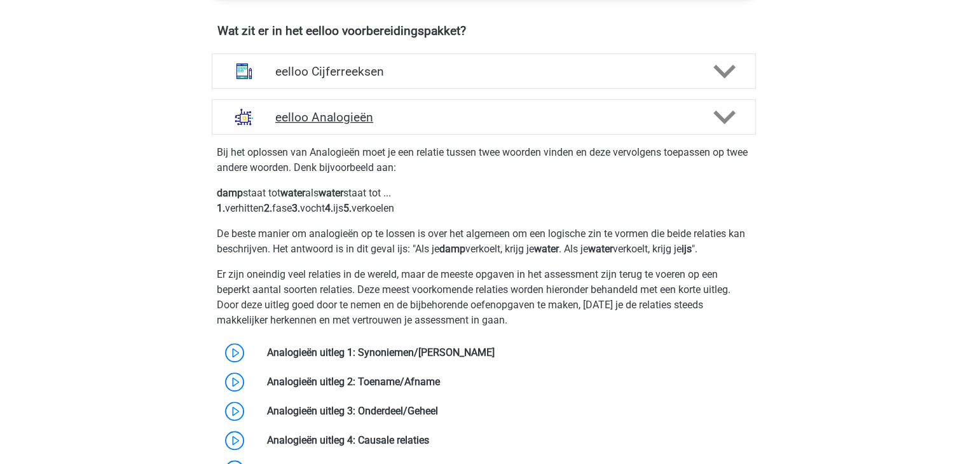
click at [749, 133] on div "eelloo Analogieën" at bounding box center [484, 117] width 544 height 36
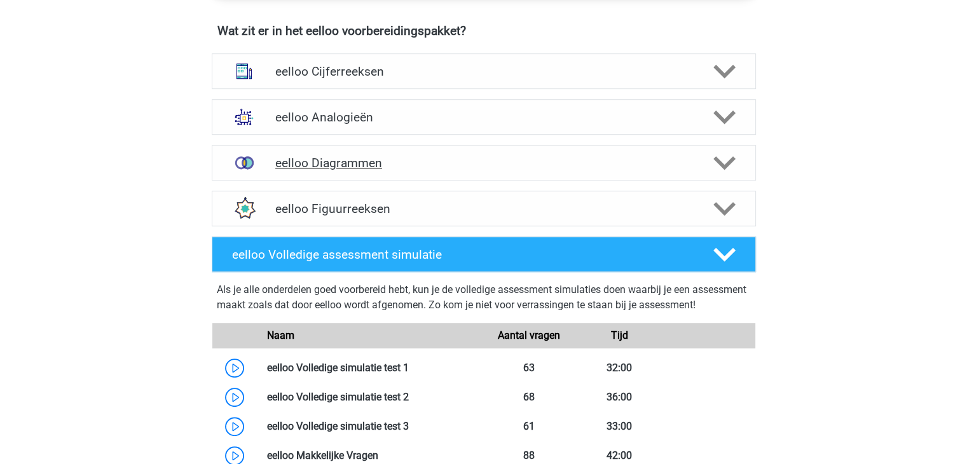
click at [726, 170] on polygon at bounding box center [724, 163] width 22 height 14
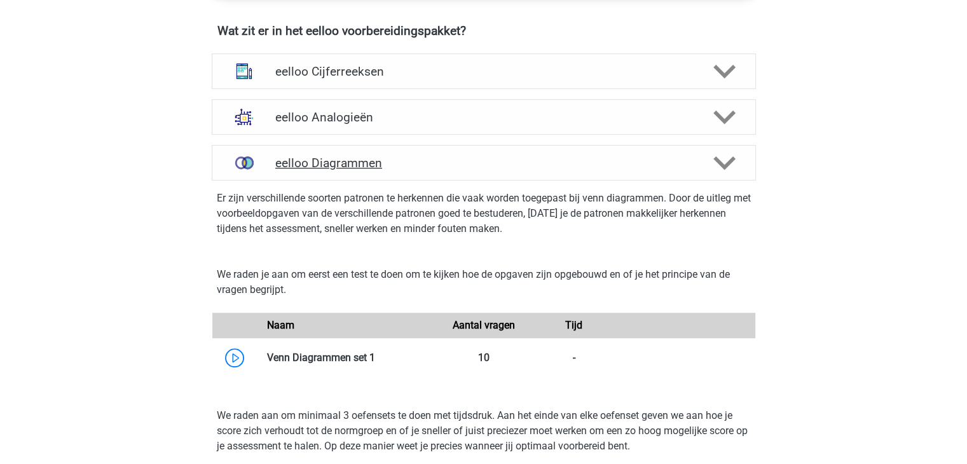
click at [672, 165] on h4 "eelloo Diagrammen" at bounding box center [483, 163] width 416 height 15
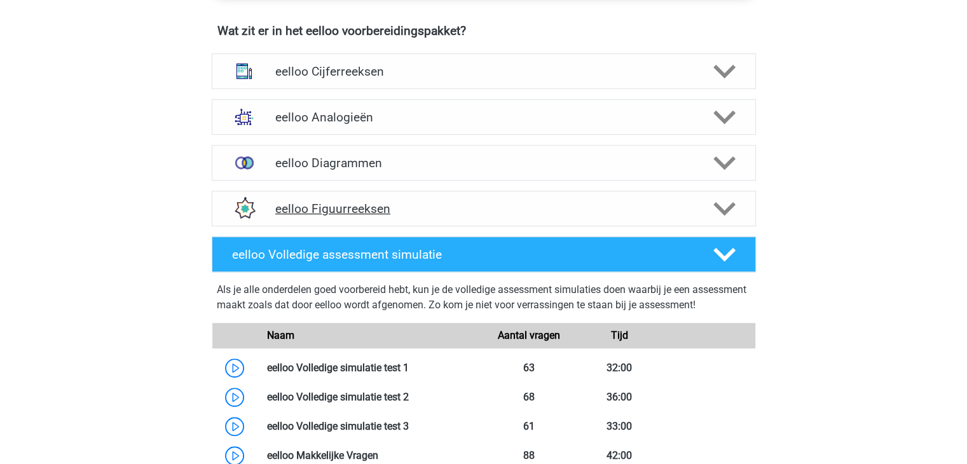
click at [728, 214] on polygon at bounding box center [724, 208] width 22 height 14
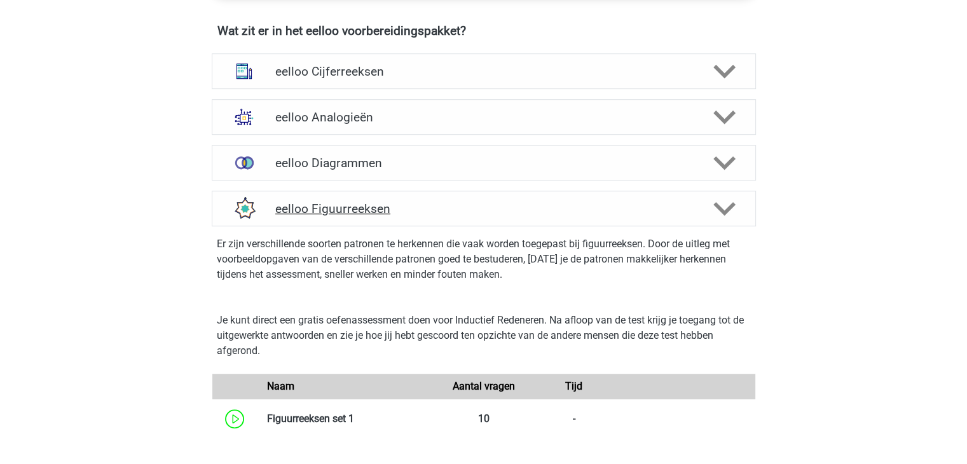
click at [717, 212] on polygon at bounding box center [724, 208] width 22 height 14
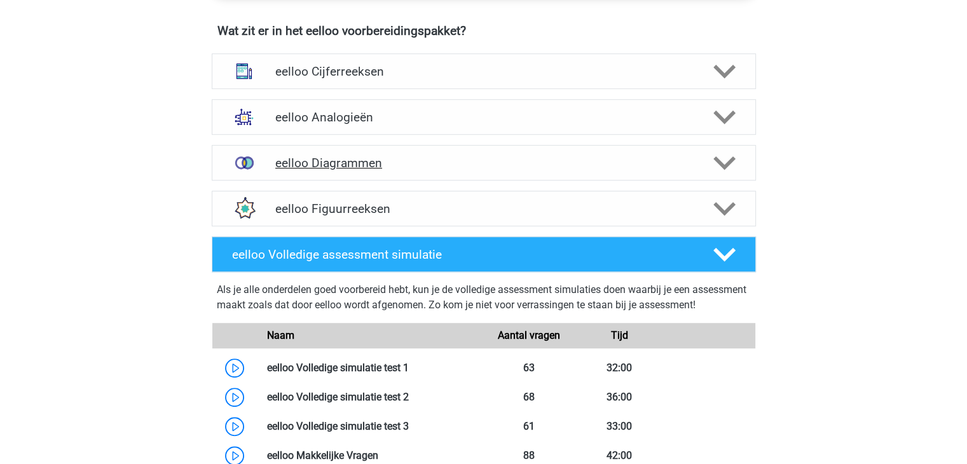
click at [716, 170] on icon at bounding box center [724, 163] width 22 height 22
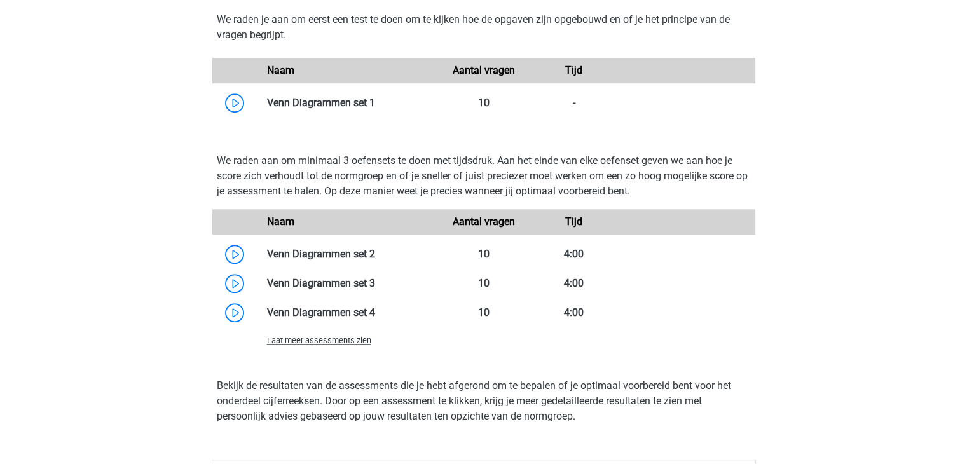
scroll to position [1045, 0]
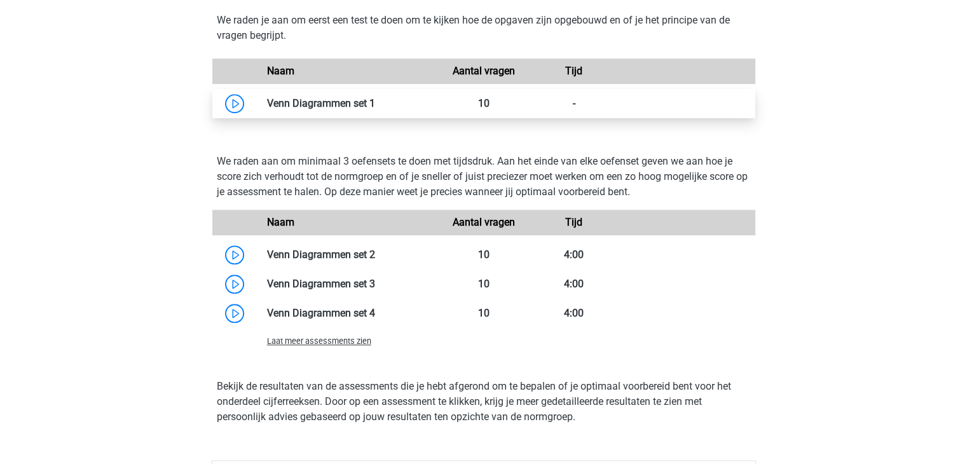
click at [375, 109] on link at bounding box center [375, 103] width 0 height 12
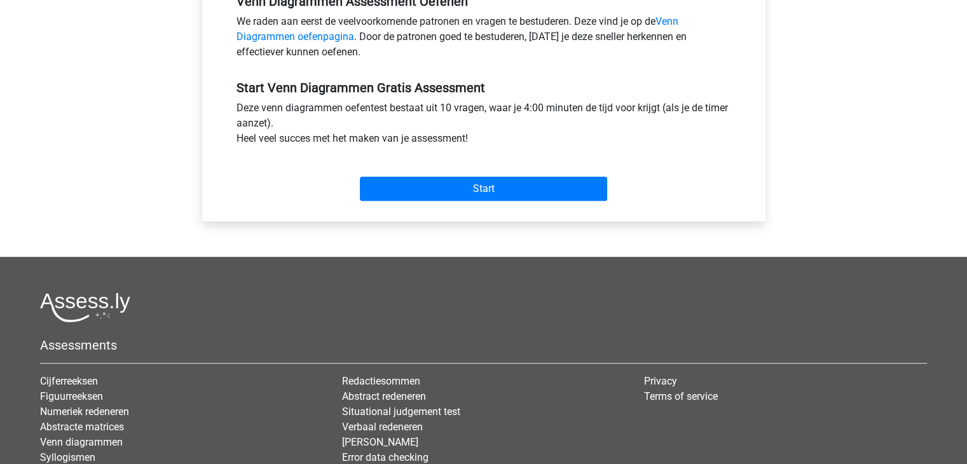
scroll to position [381, 0]
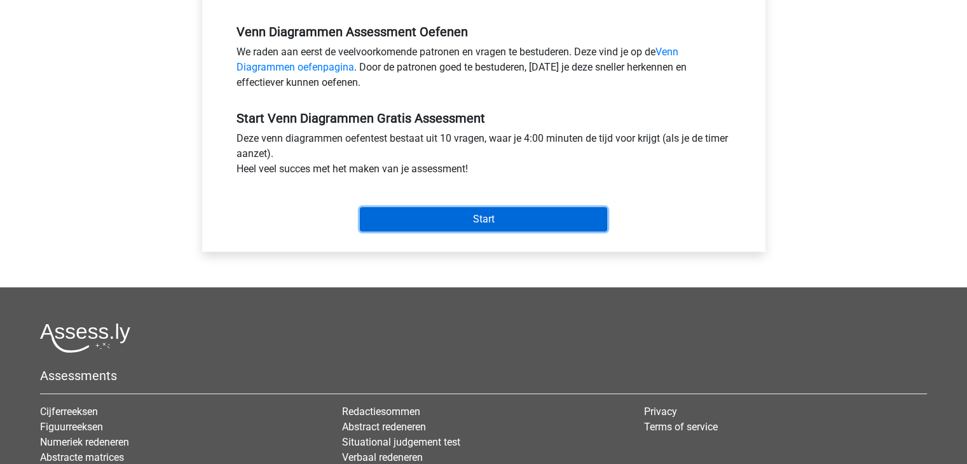
click at [427, 219] on input "Start" at bounding box center [483, 219] width 247 height 24
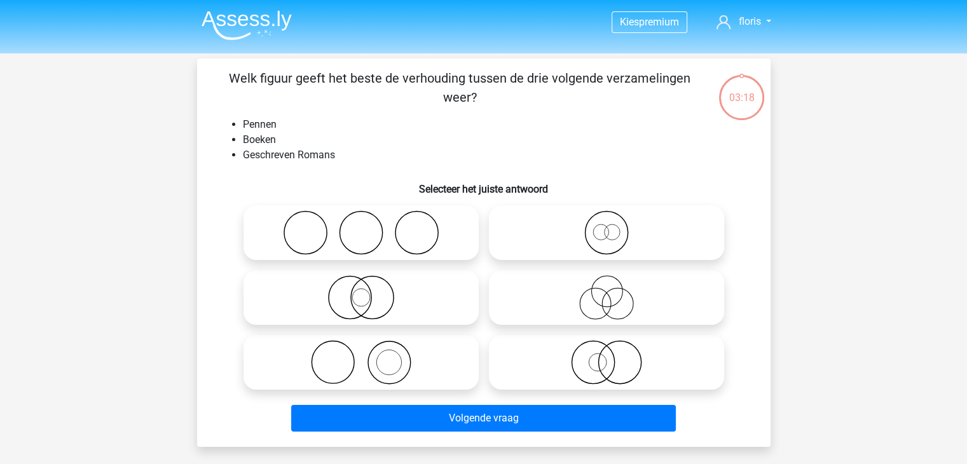
click at [353, 234] on icon at bounding box center [360, 232] width 225 height 44
click at [361, 226] on input "radio" at bounding box center [365, 222] width 8 height 8
radio input "true"
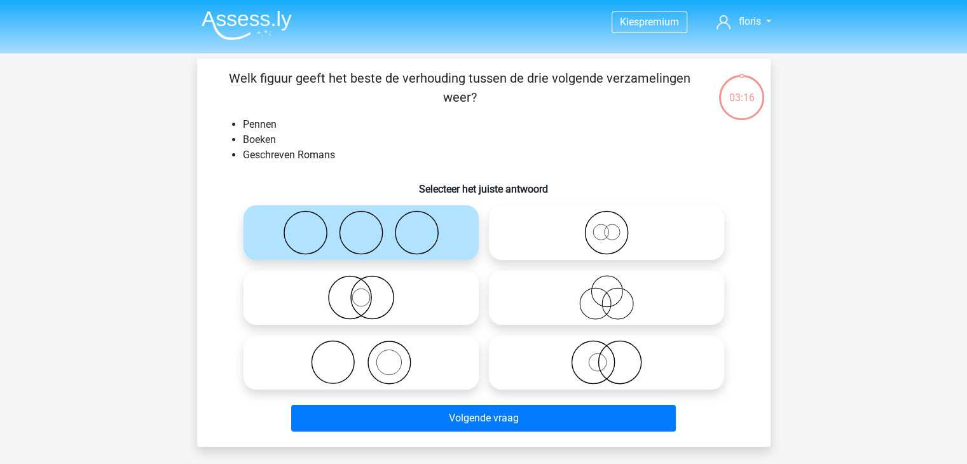
click at [375, 382] on icon at bounding box center [360, 362] width 225 height 44
click at [369, 356] on input "radio" at bounding box center [365, 352] width 8 height 8
radio input "true"
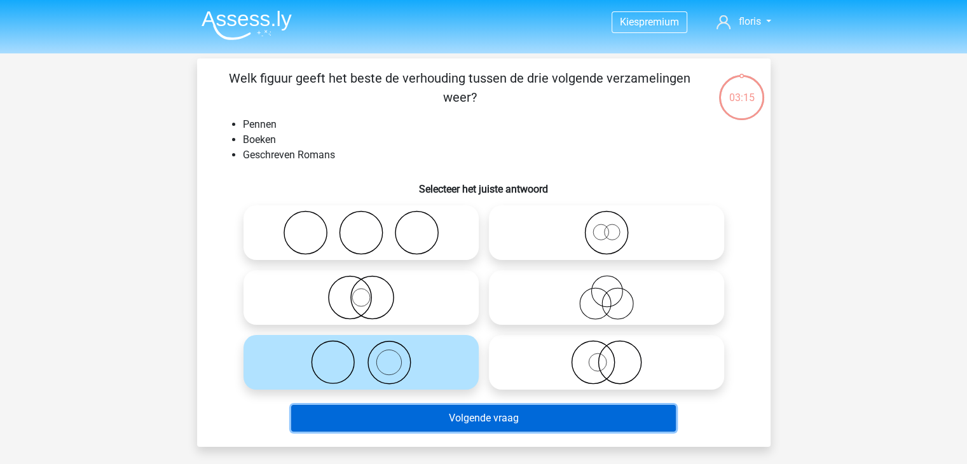
click at [395, 421] on button "Volgende vraag" at bounding box center [483, 418] width 384 height 27
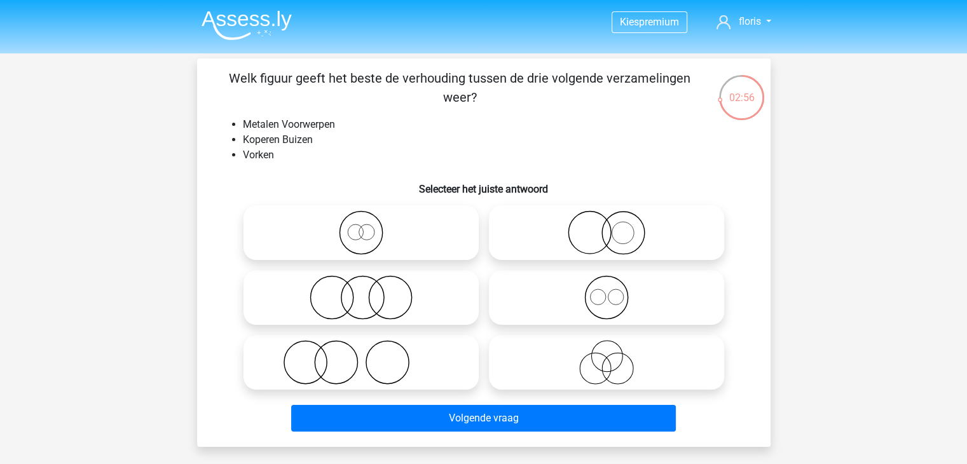
click at [602, 292] on icon at bounding box center [606, 297] width 225 height 44
click at [606, 291] on input "radio" at bounding box center [610, 287] width 8 height 8
radio input "true"
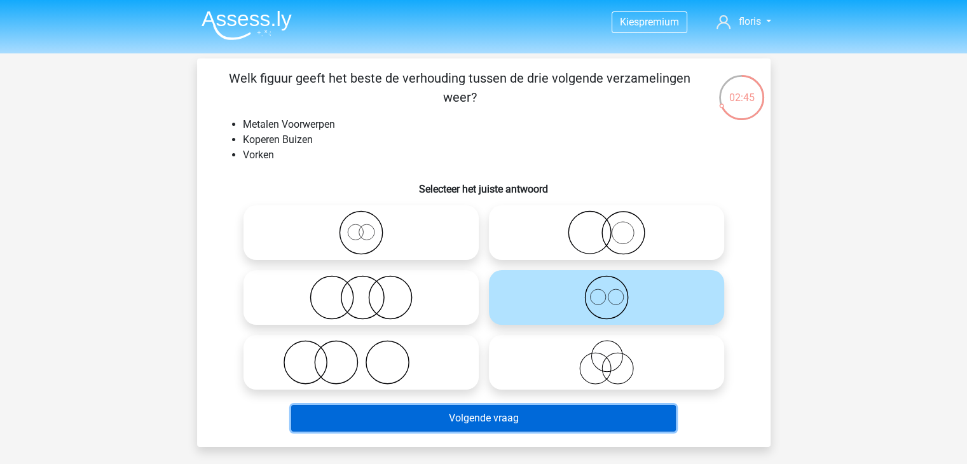
click at [574, 418] on button "Volgende vraag" at bounding box center [483, 418] width 384 height 27
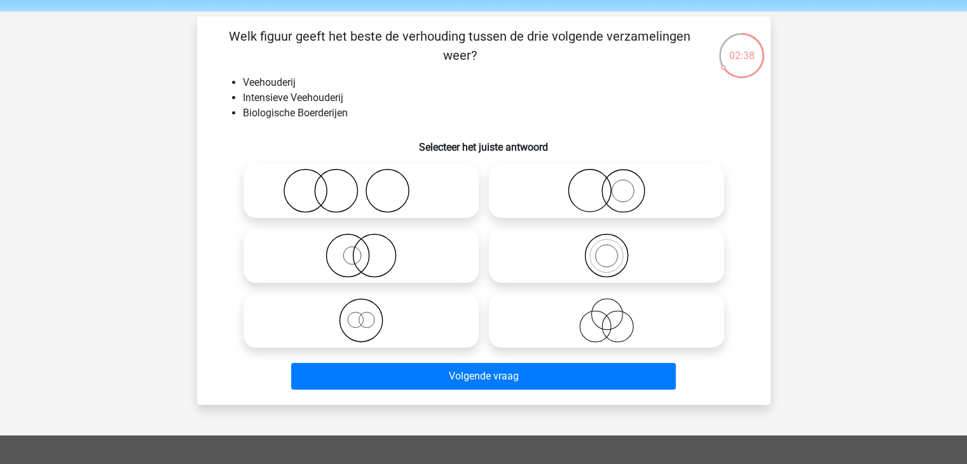
scroll to position [40, 0]
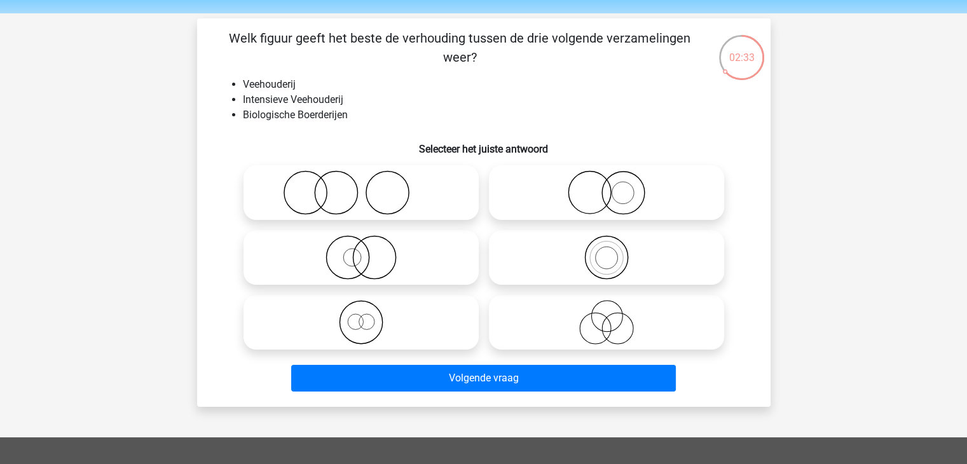
drag, startPoint x: 608, startPoint y: 257, endPoint x: 606, endPoint y: 268, distance: 10.2
click at [606, 257] on icon at bounding box center [606, 257] width 225 height 44
click at [606, 251] on input "radio" at bounding box center [610, 247] width 8 height 8
radio input "true"
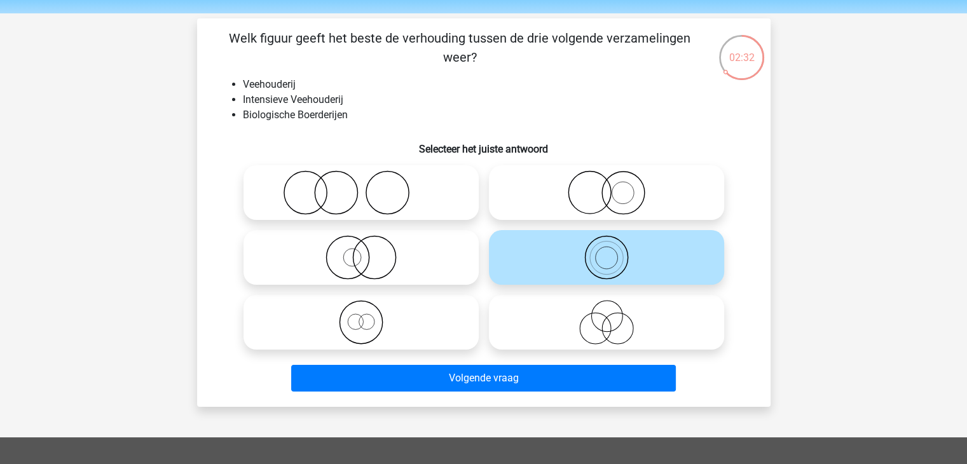
click at [602, 324] on circle at bounding box center [617, 328] width 31 height 31
click at [606, 316] on input "radio" at bounding box center [610, 312] width 8 height 8
radio input "true"
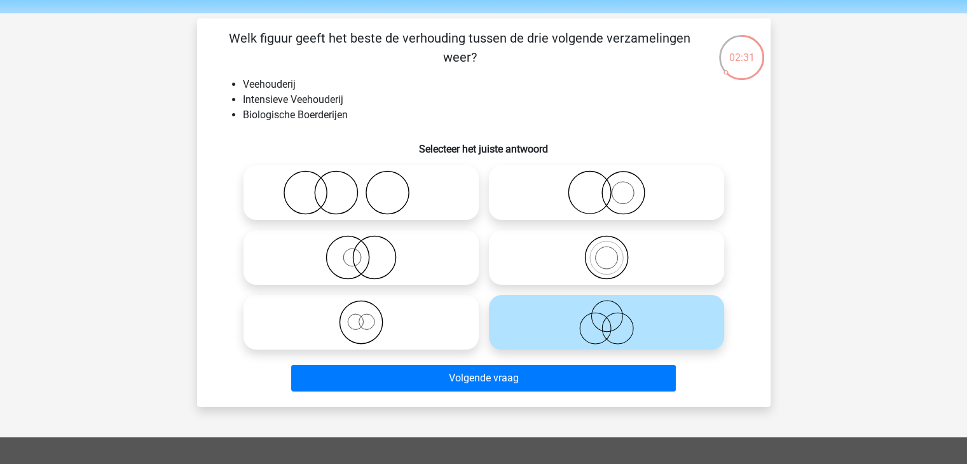
click at [610, 263] on icon at bounding box center [606, 257] width 225 height 44
click at [610, 251] on input "radio" at bounding box center [610, 247] width 8 height 8
radio input "true"
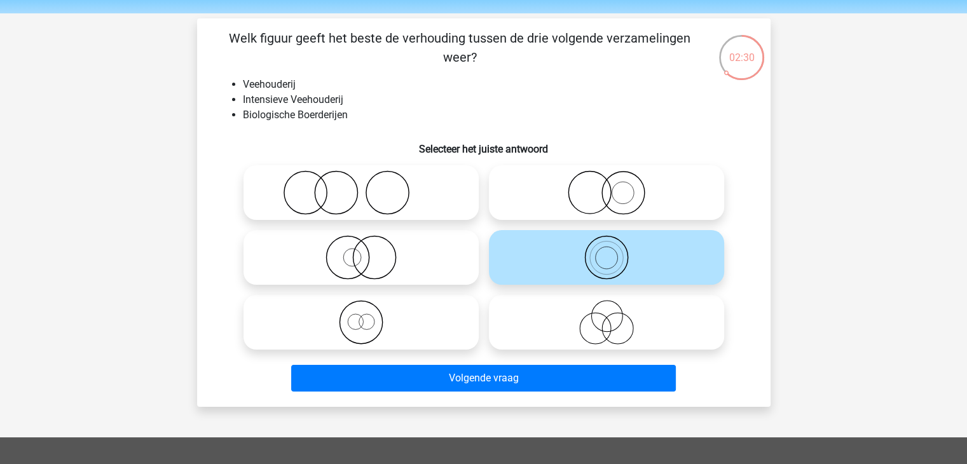
drag, startPoint x: 625, startPoint y: 316, endPoint x: 620, endPoint y: 285, distance: 31.5
click at [623, 310] on icon at bounding box center [606, 322] width 225 height 44
click at [615, 310] on input "radio" at bounding box center [610, 312] width 8 height 8
radio input "true"
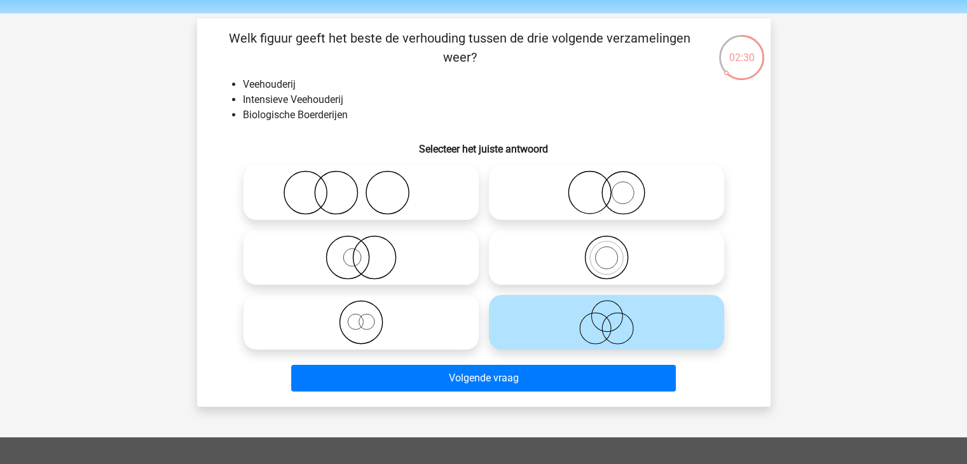
click at [617, 275] on circle at bounding box center [606, 257] width 43 height 43
click at [615, 251] on input "radio" at bounding box center [610, 247] width 8 height 8
radio input "true"
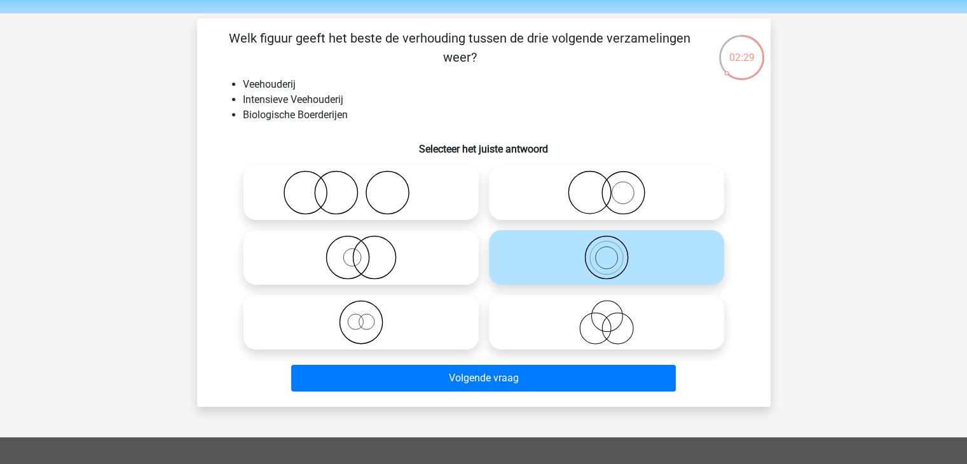
drag, startPoint x: 606, startPoint y: 326, endPoint x: 611, endPoint y: 311, distance: 15.9
click at [608, 323] on icon at bounding box center [606, 322] width 225 height 44
click at [608, 316] on input "radio" at bounding box center [610, 312] width 8 height 8
radio input "true"
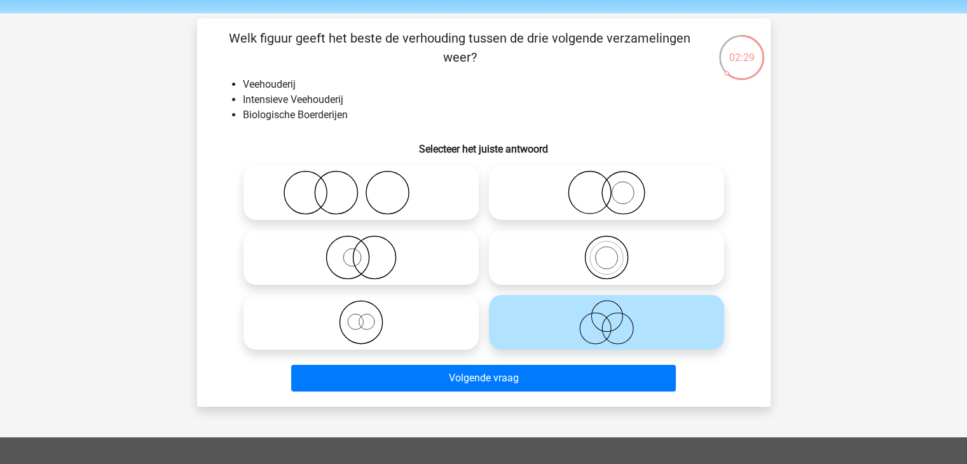
drag, startPoint x: 606, startPoint y: 275, endPoint x: 611, endPoint y: 328, distance: 53.1
click at [607, 290] on div at bounding box center [483, 257] width 491 height 194
click at [604, 275] on icon at bounding box center [606, 257] width 225 height 44
click at [606, 251] on input "radio" at bounding box center [610, 247] width 8 height 8
radio input "true"
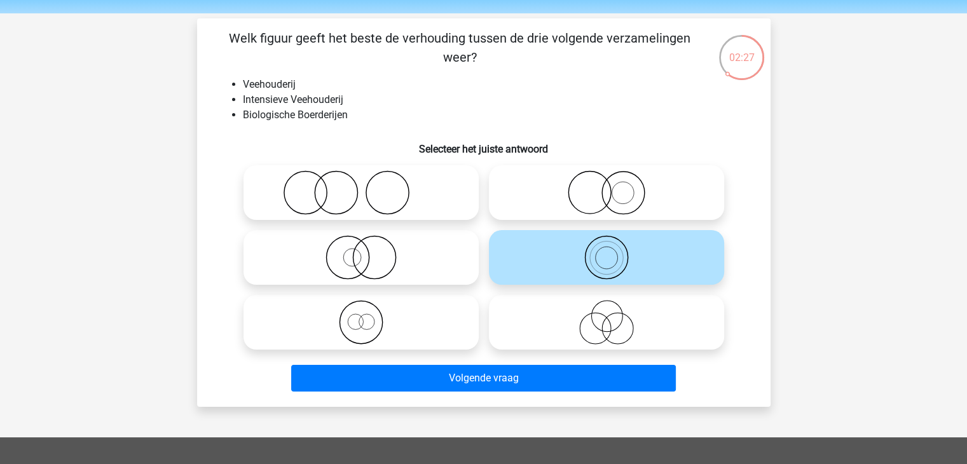
click at [590, 336] on icon at bounding box center [606, 322] width 225 height 44
click at [606, 316] on input "radio" at bounding box center [610, 312] width 8 height 8
radio input "true"
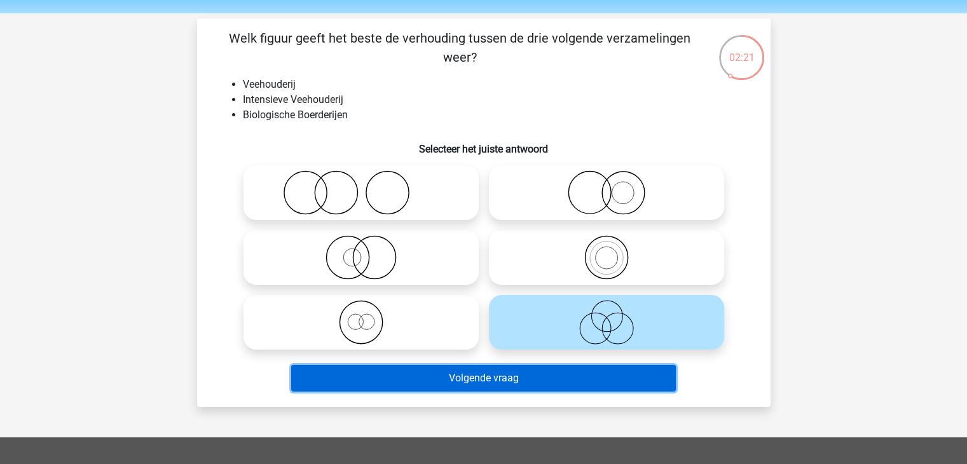
click at [586, 372] on button "Volgende vraag" at bounding box center [483, 378] width 384 height 27
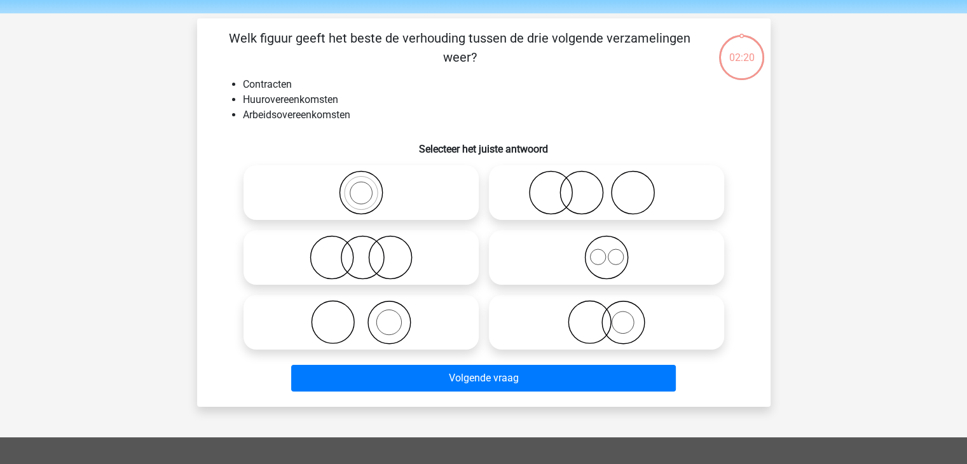
scroll to position [58, 0]
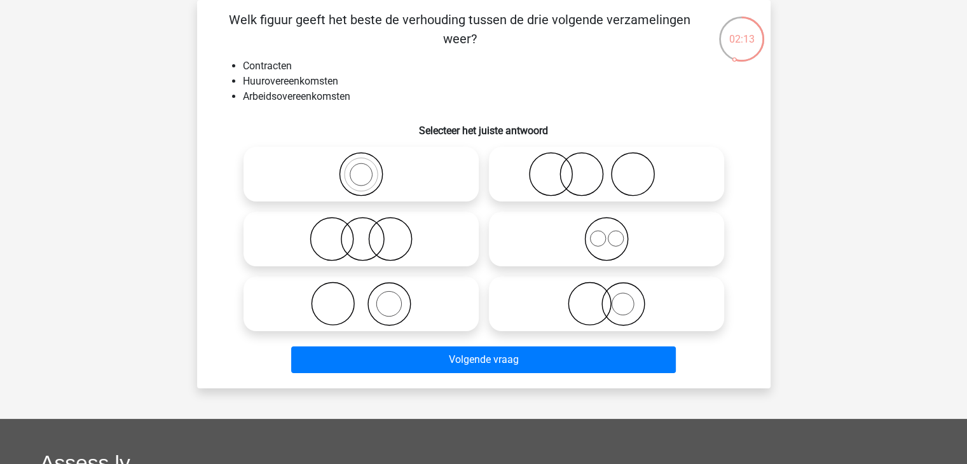
click at [371, 304] on icon at bounding box center [360, 304] width 225 height 44
click at [369, 297] on input "radio" at bounding box center [365, 293] width 8 height 8
radio input "true"
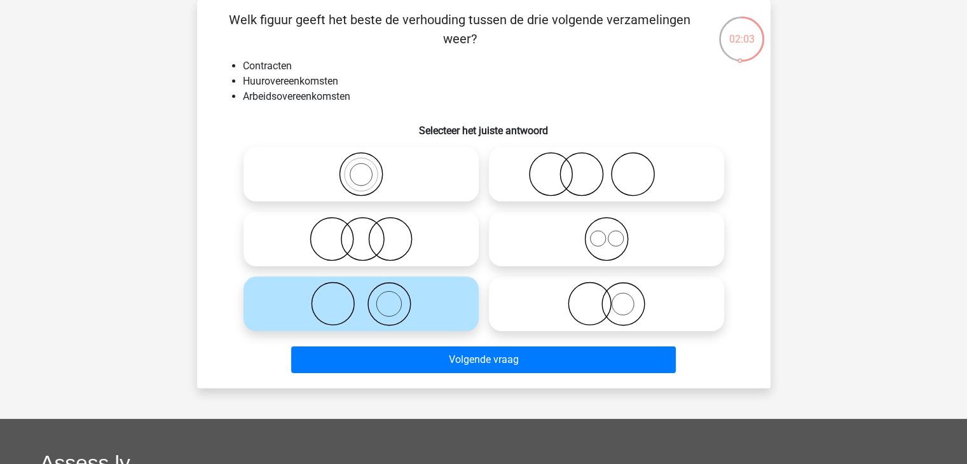
click at [526, 242] on icon at bounding box center [606, 239] width 225 height 44
click at [606, 233] on input "radio" at bounding box center [610, 228] width 8 height 8
radio input "true"
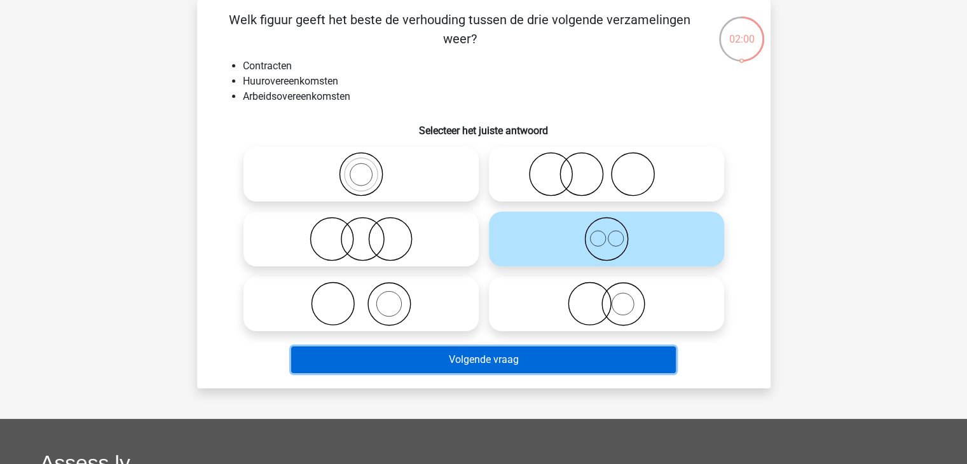
click at [531, 364] on button "Volgende vraag" at bounding box center [483, 359] width 384 height 27
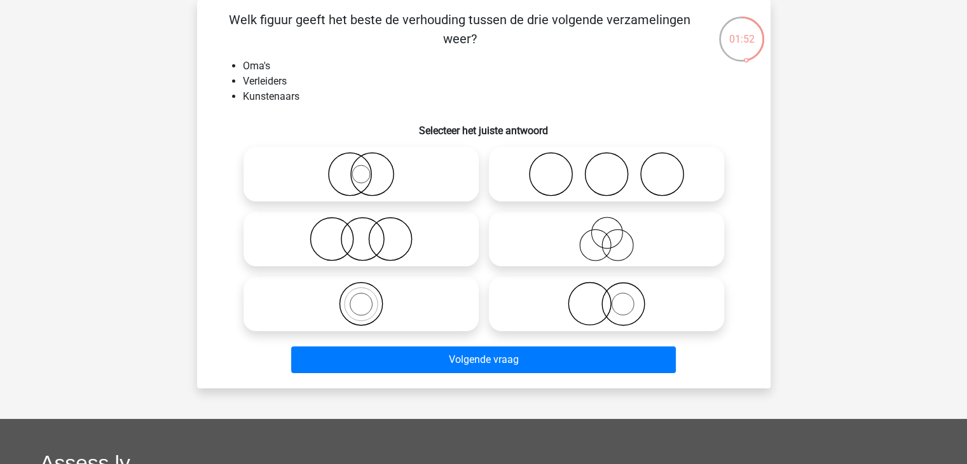
click at [604, 179] on icon at bounding box center [606, 174] width 225 height 44
click at [606, 168] on input "radio" at bounding box center [610, 164] width 8 height 8
radio input "true"
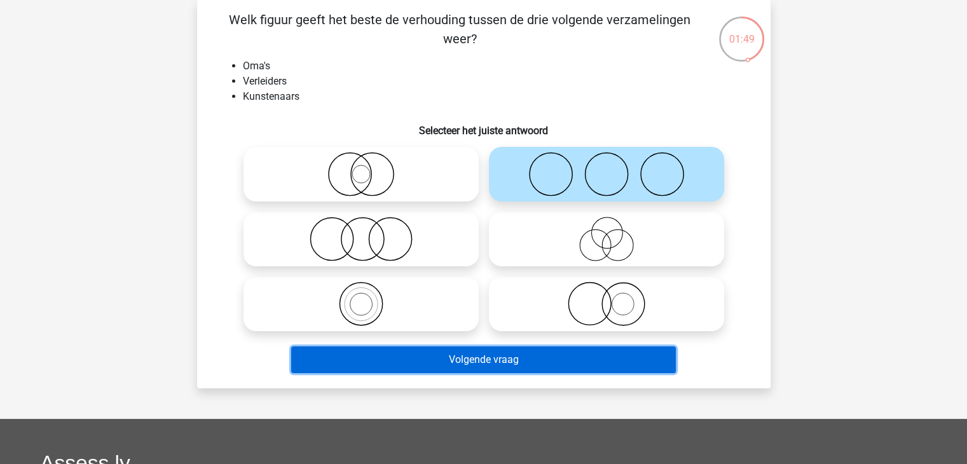
click at [524, 358] on button "Volgende vraag" at bounding box center [483, 359] width 384 height 27
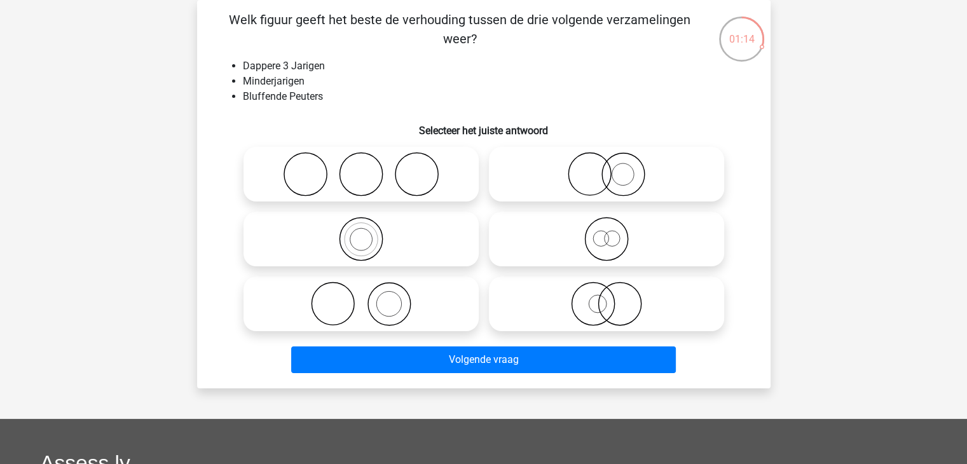
click at [360, 243] on icon at bounding box center [360, 239] width 225 height 44
click at [361, 233] on input "radio" at bounding box center [365, 228] width 8 height 8
radio input "true"
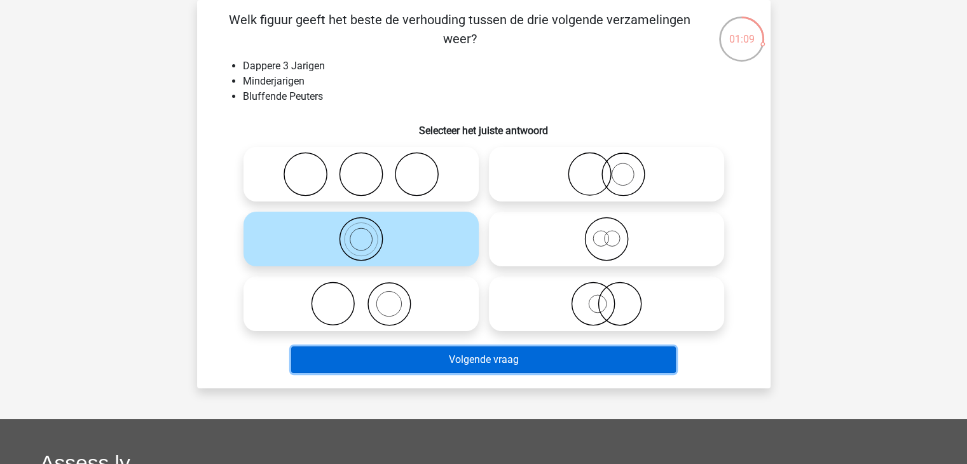
click at [460, 357] on button "Volgende vraag" at bounding box center [483, 359] width 384 height 27
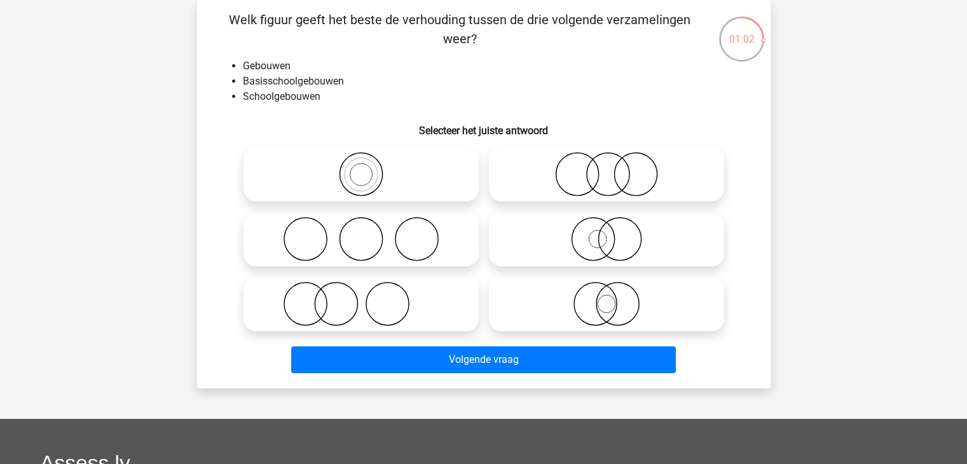
click at [595, 173] on icon at bounding box center [606, 174] width 225 height 44
click at [606, 168] on input "radio" at bounding box center [610, 164] width 8 height 8
radio input "true"
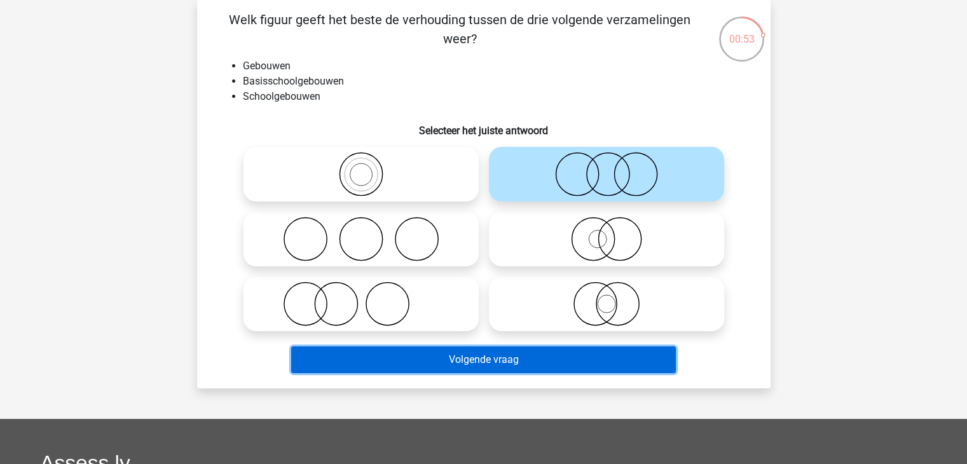
click at [543, 359] on button "Volgende vraag" at bounding box center [483, 359] width 384 height 27
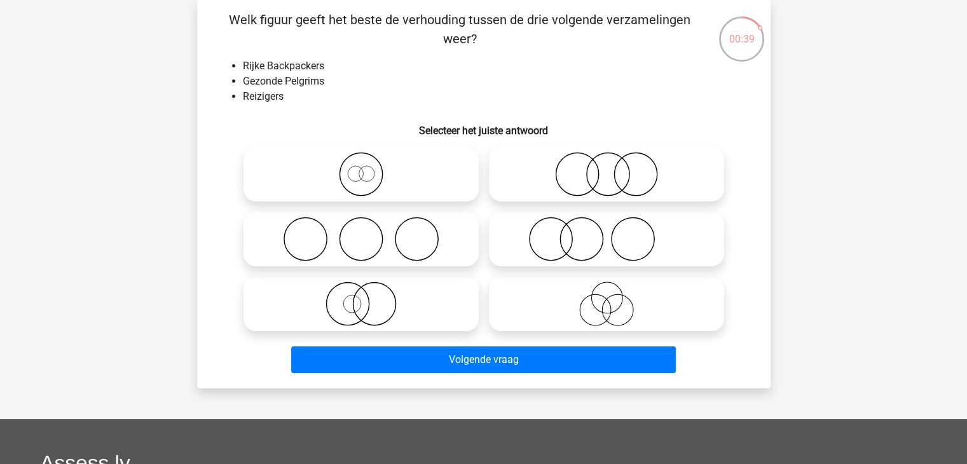
click at [411, 252] on icon at bounding box center [360, 239] width 225 height 44
click at [369, 233] on input "radio" at bounding box center [365, 228] width 8 height 8
radio input "true"
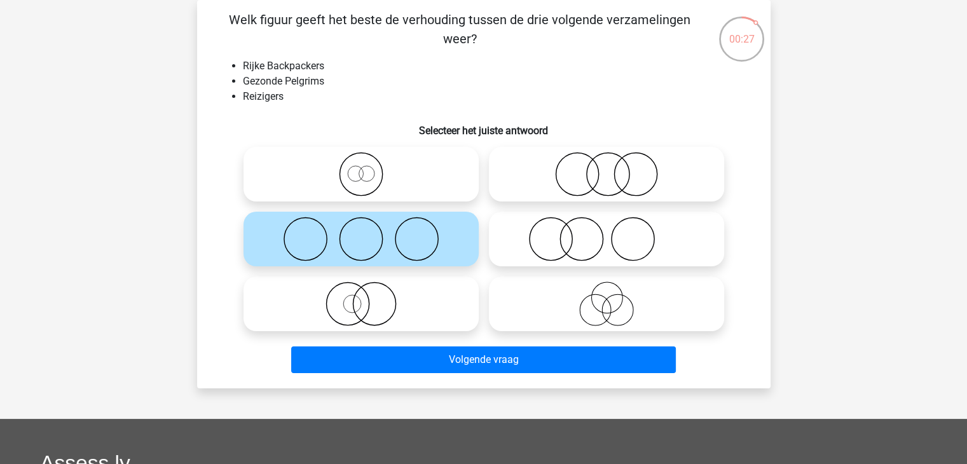
click at [733, 171] on div at bounding box center [483, 239] width 533 height 194
click at [704, 179] on icon at bounding box center [606, 174] width 225 height 44
click at [615, 168] on input "radio" at bounding box center [610, 164] width 8 height 8
radio input "true"
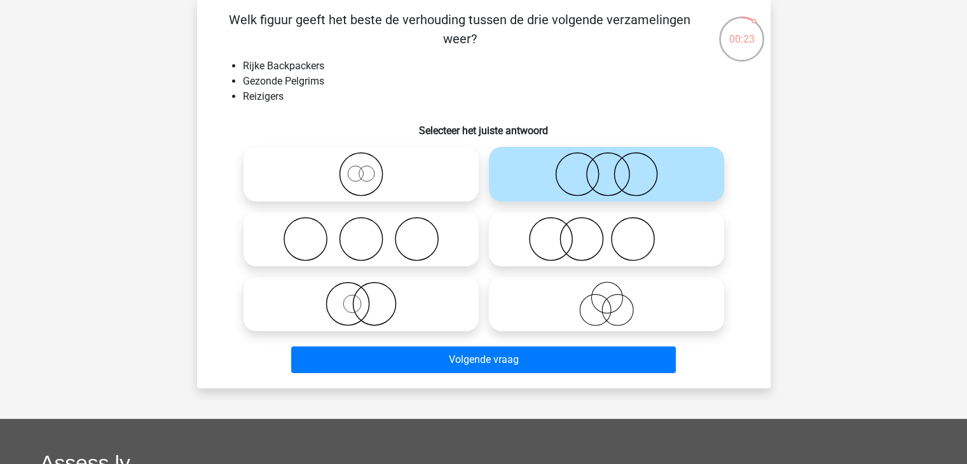
click at [590, 298] on icon at bounding box center [606, 304] width 225 height 44
click at [606, 297] on input "radio" at bounding box center [610, 293] width 8 height 8
radio input "true"
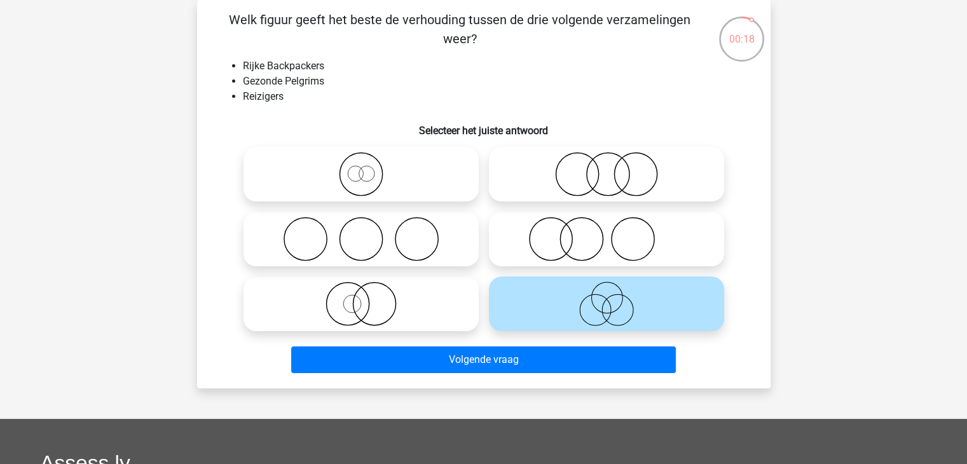
click at [594, 173] on icon at bounding box center [606, 174] width 225 height 44
click at [606, 168] on input "radio" at bounding box center [610, 164] width 8 height 8
radio input "true"
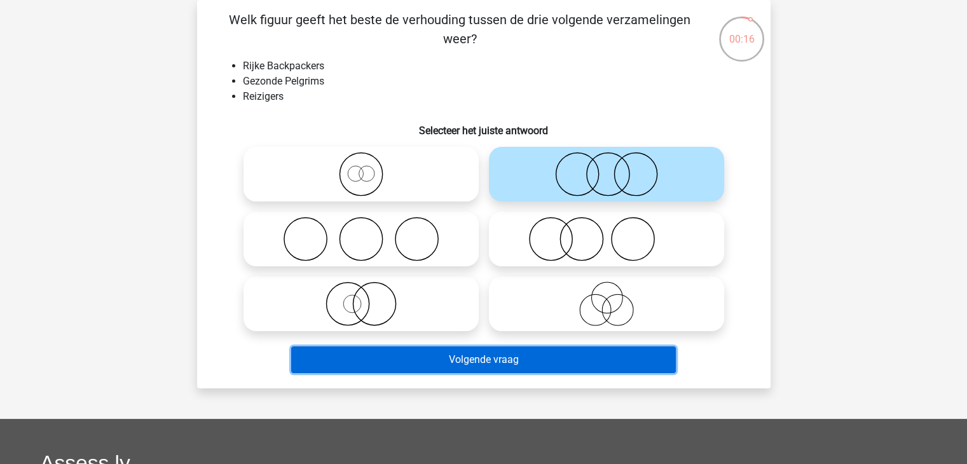
click at [498, 354] on button "Volgende vraag" at bounding box center [483, 359] width 384 height 27
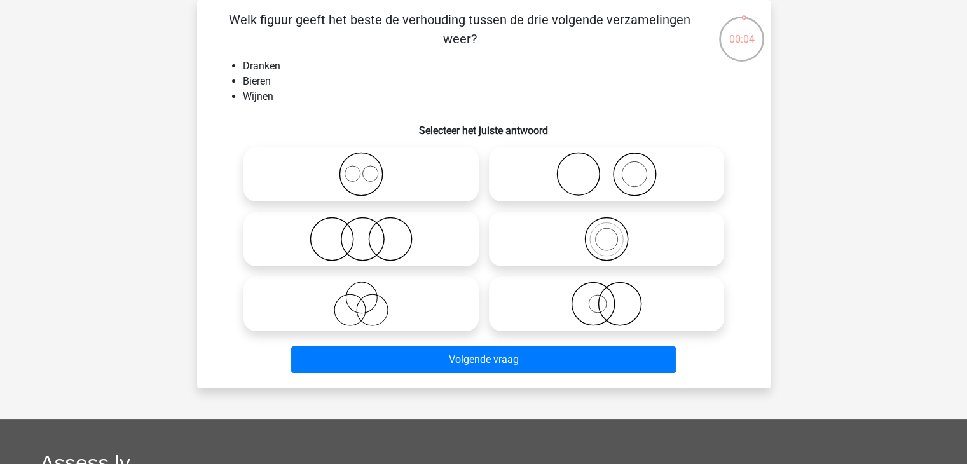
drag, startPoint x: 381, startPoint y: 184, endPoint x: 404, endPoint y: 229, distance: 50.9
click at [380, 184] on icon at bounding box center [360, 174] width 225 height 44
click at [369, 168] on input "radio" at bounding box center [365, 164] width 8 height 8
radio input "true"
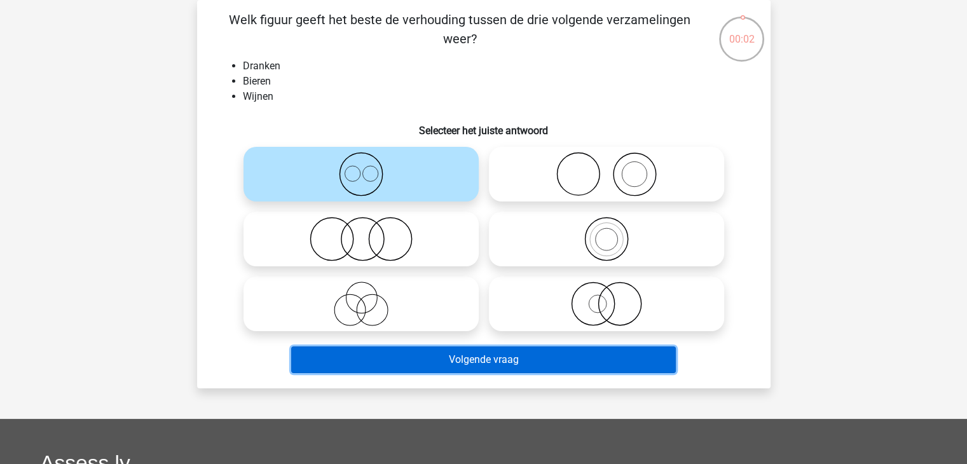
click at [491, 364] on button "Volgende vraag" at bounding box center [483, 359] width 384 height 27
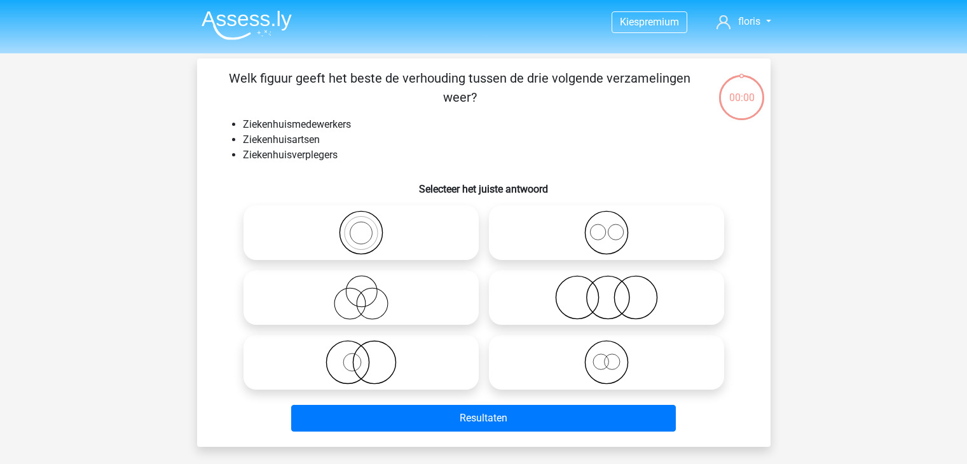
scroll to position [58, 0]
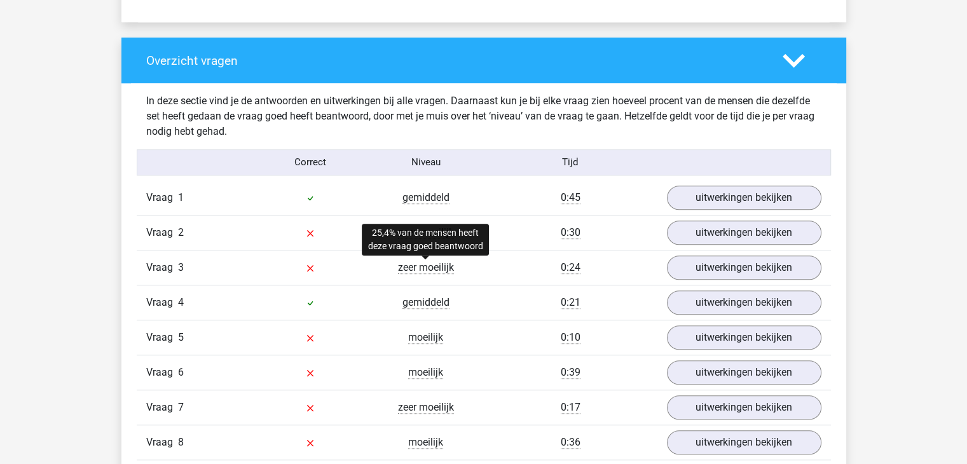
scroll to position [953, 0]
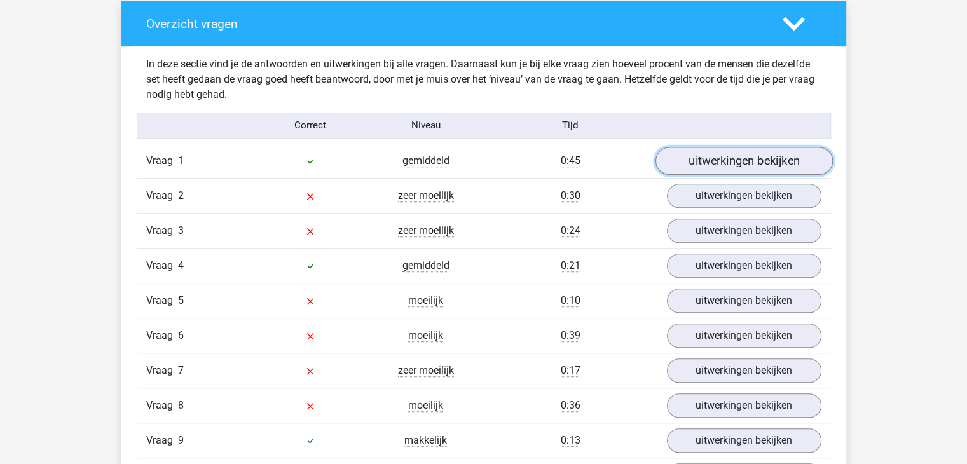
click at [691, 159] on link "uitwerkingen bekijken" at bounding box center [743, 161] width 177 height 28
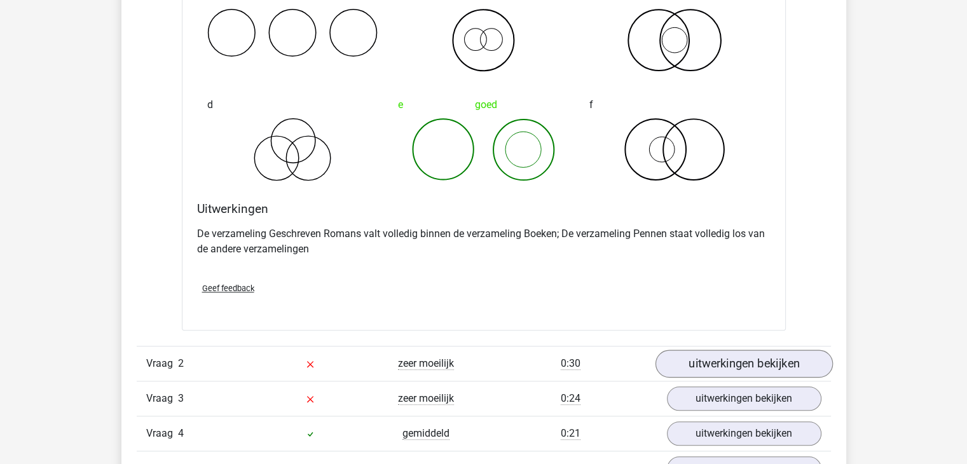
scroll to position [1335, 0]
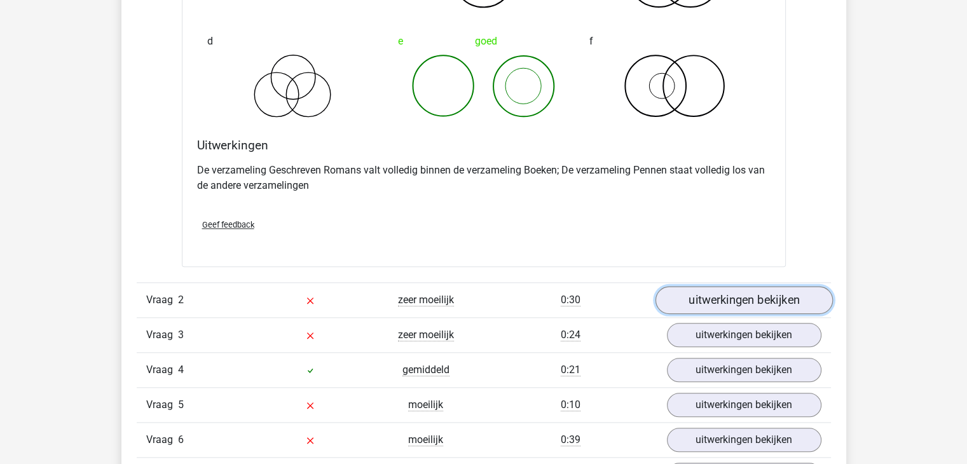
click at [693, 295] on link "uitwerkingen bekijken" at bounding box center [743, 300] width 177 height 28
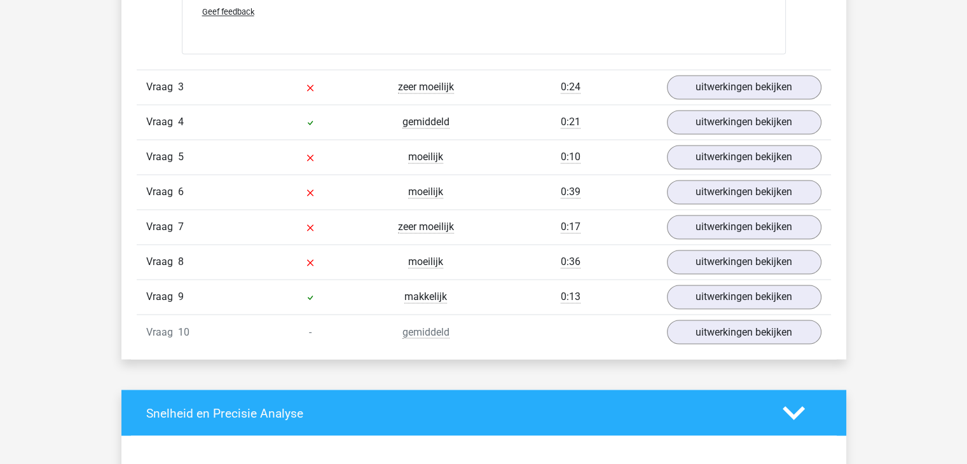
scroll to position [2125, 0]
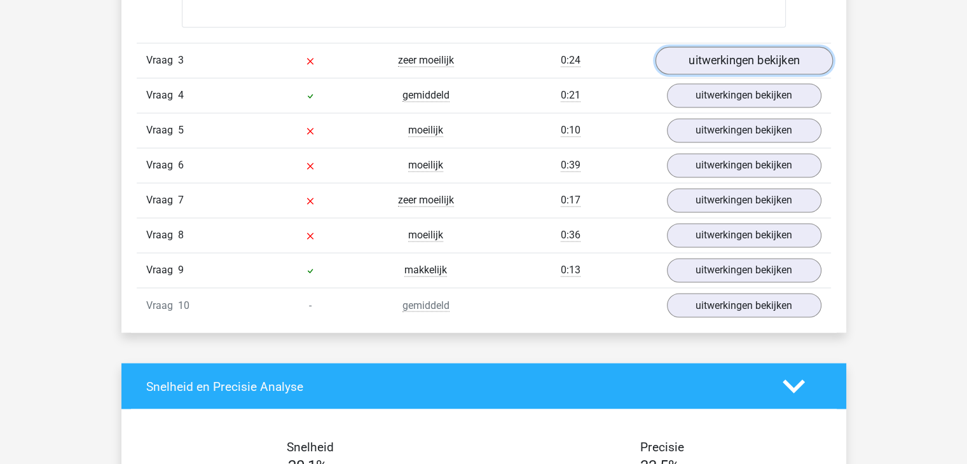
click at [738, 66] on link "uitwerkingen bekijken" at bounding box center [743, 61] width 177 height 28
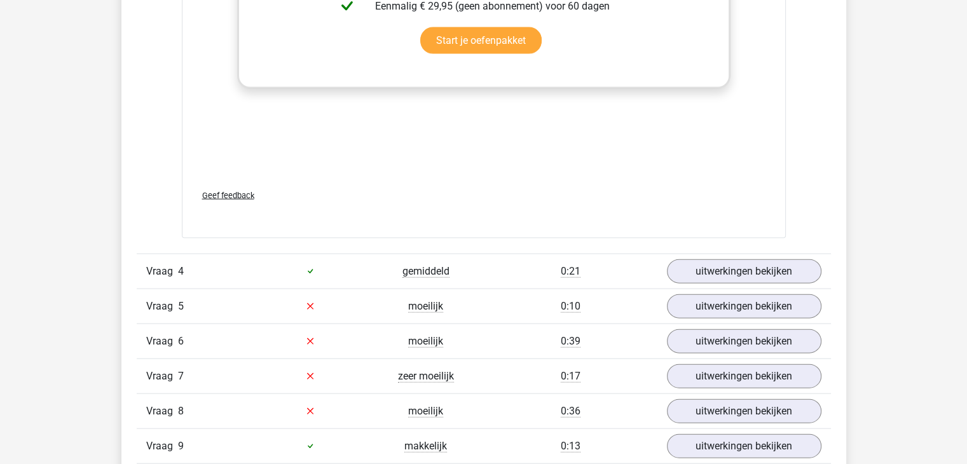
scroll to position [2754, 0]
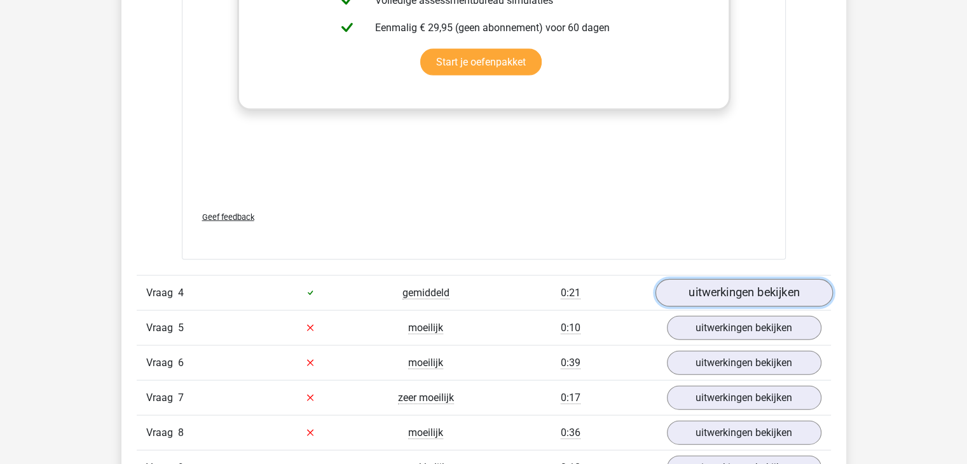
click at [741, 285] on link "uitwerkingen bekijken" at bounding box center [743, 293] width 177 height 28
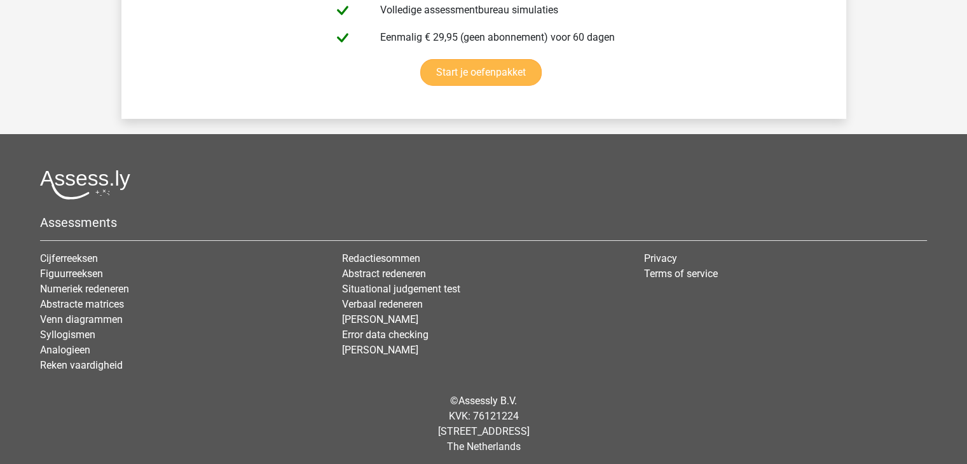
scroll to position [4549, 0]
